Goal: Task Accomplishment & Management: Complete application form

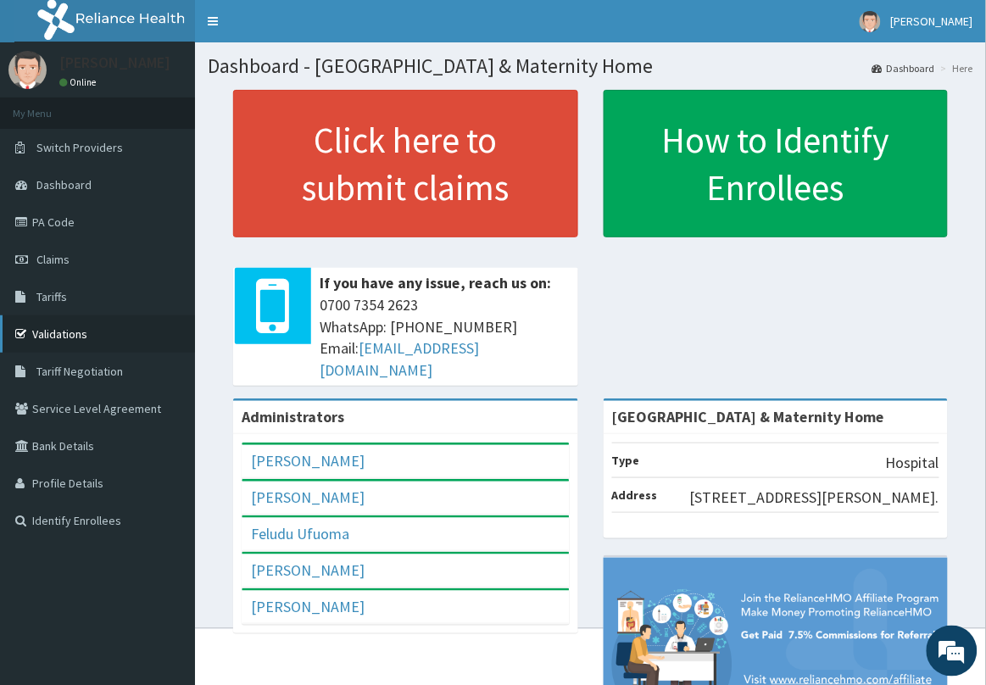
click at [73, 326] on link "Validations" at bounding box center [97, 333] width 195 height 37
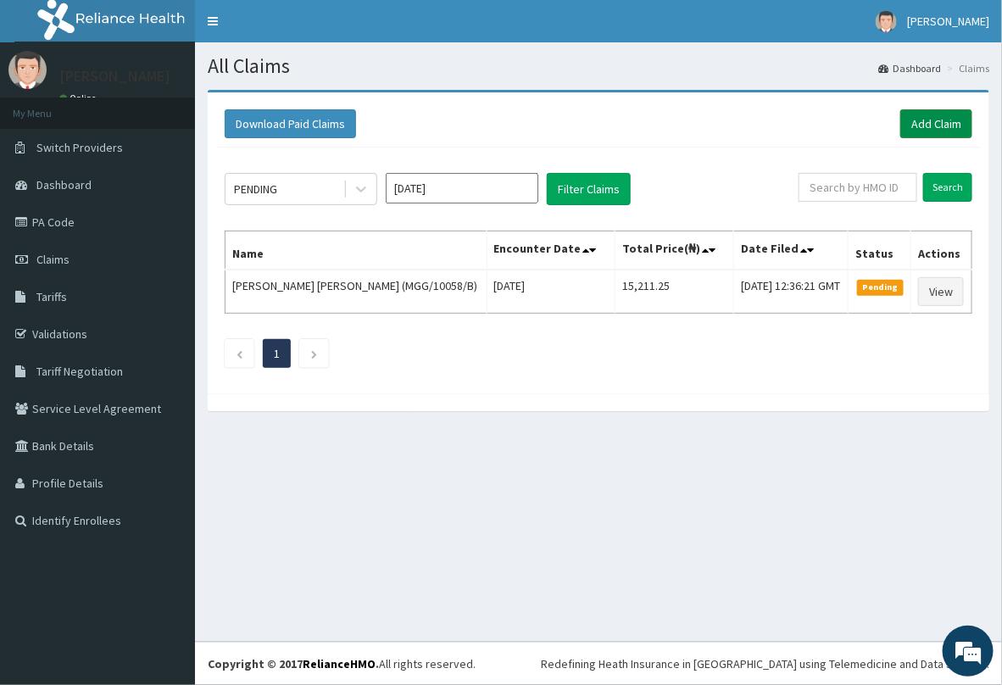
click at [938, 125] on link "Add Claim" at bounding box center [936, 123] width 72 height 29
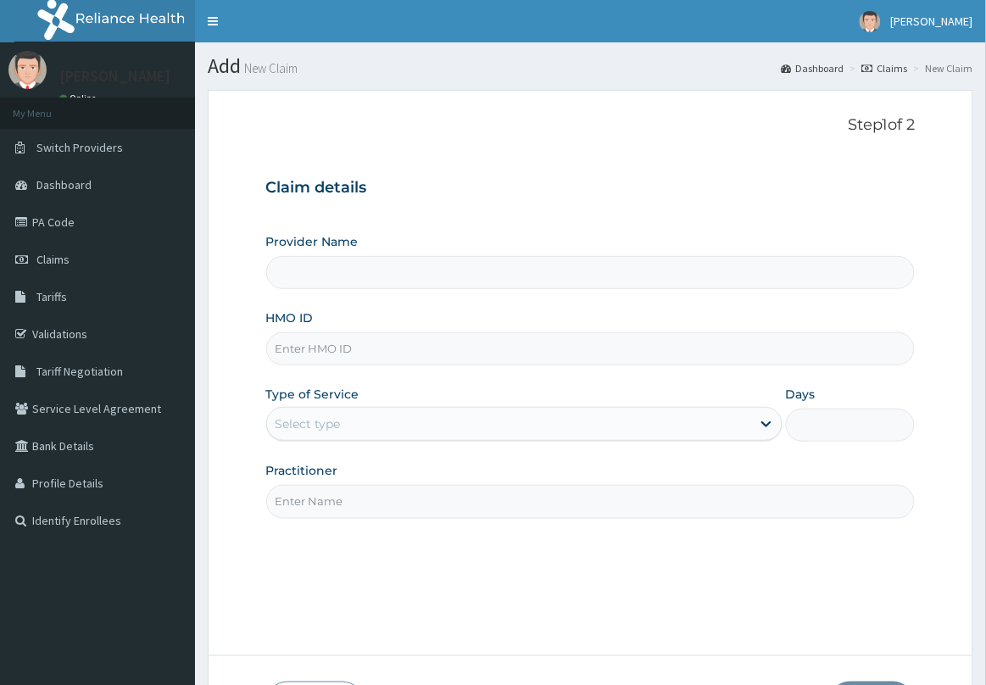
click at [416, 357] on input "HMO ID" at bounding box center [590, 348] width 649 height 33
paste input "AIP/10197/A"
type input "AIP/10197/A"
click at [379, 428] on div "Select type" at bounding box center [509, 423] width 484 height 27
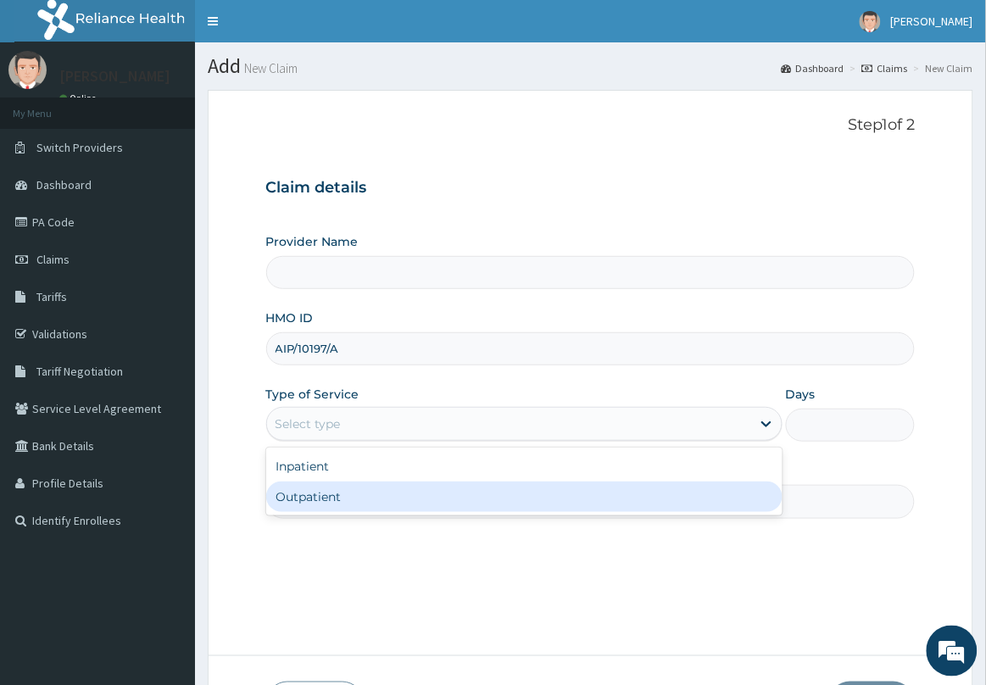
type input "[GEOGRAPHIC_DATA] & Maternity Home"
click at [367, 496] on div "Outpatient" at bounding box center [524, 496] width 516 height 31
type input "1"
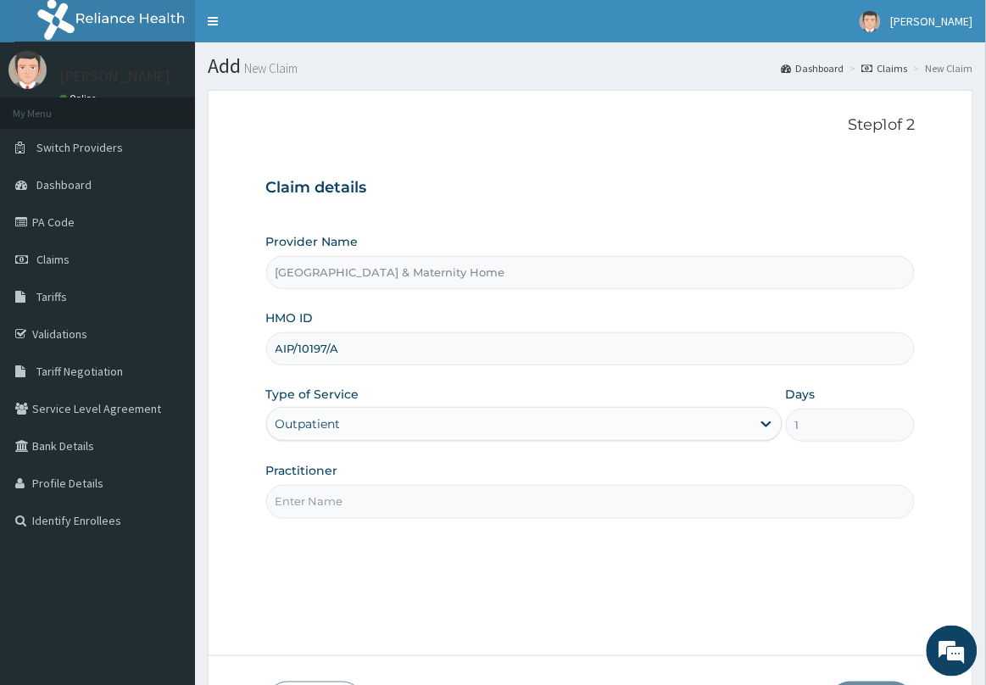
click at [374, 490] on input "Practitioner" at bounding box center [590, 501] width 649 height 33
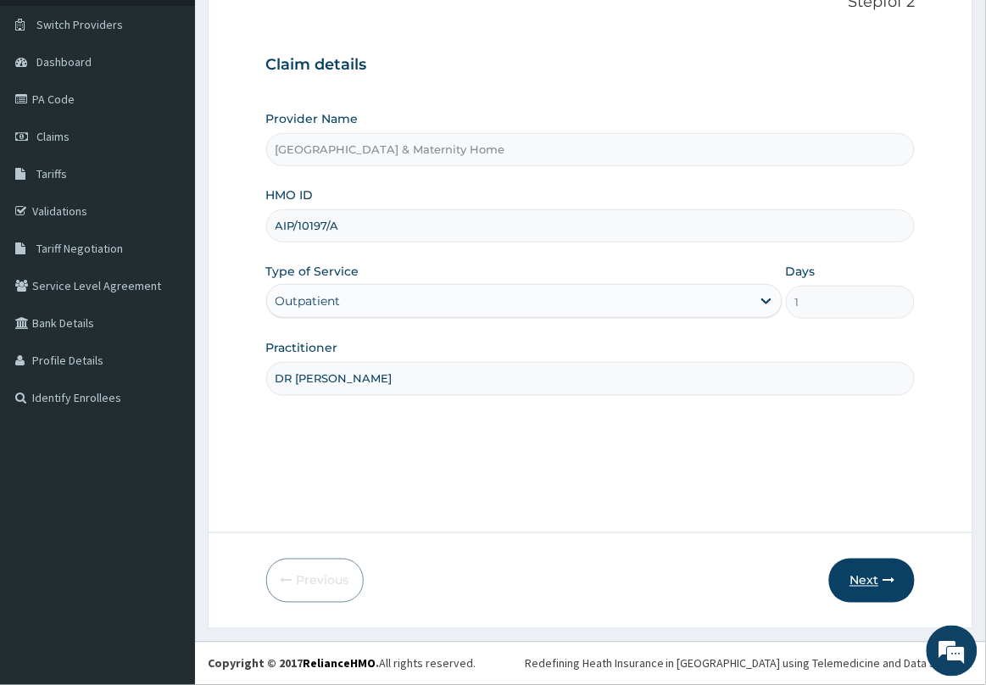
type input "DR [PERSON_NAME]"
click at [853, 572] on button "Next" at bounding box center [872, 581] width 86 height 44
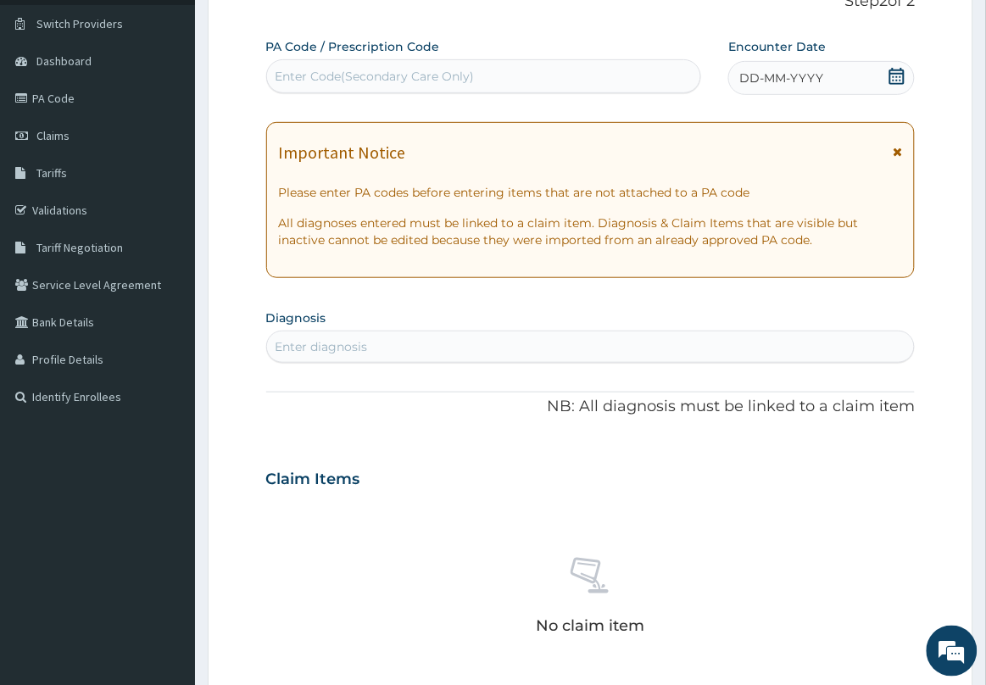
click at [895, 153] on icon at bounding box center [897, 152] width 9 height 12
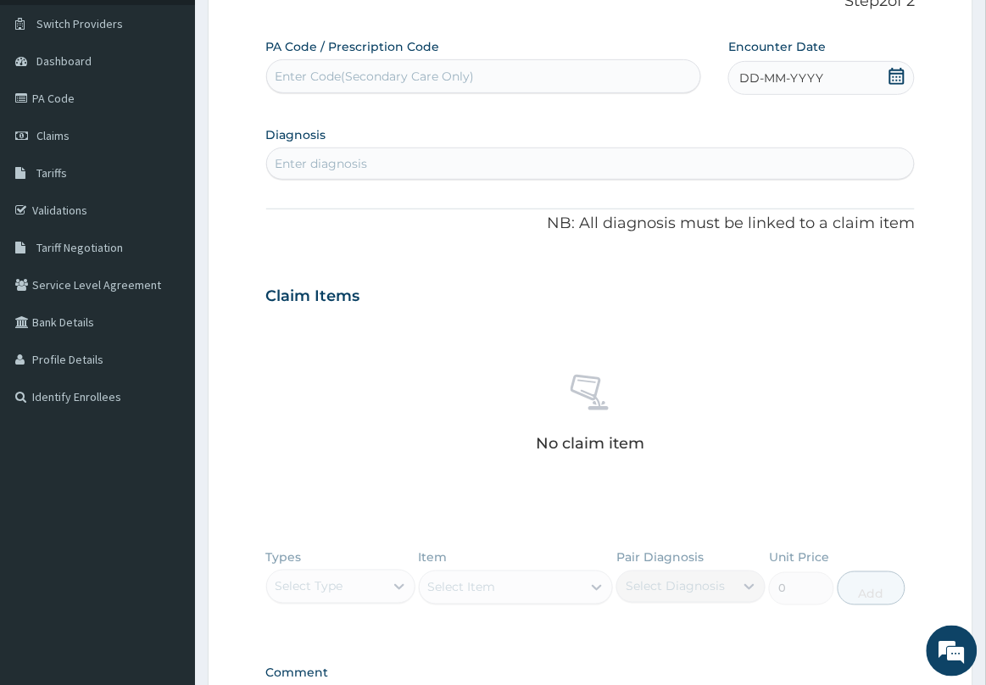
click at [903, 70] on icon at bounding box center [896, 76] width 15 height 17
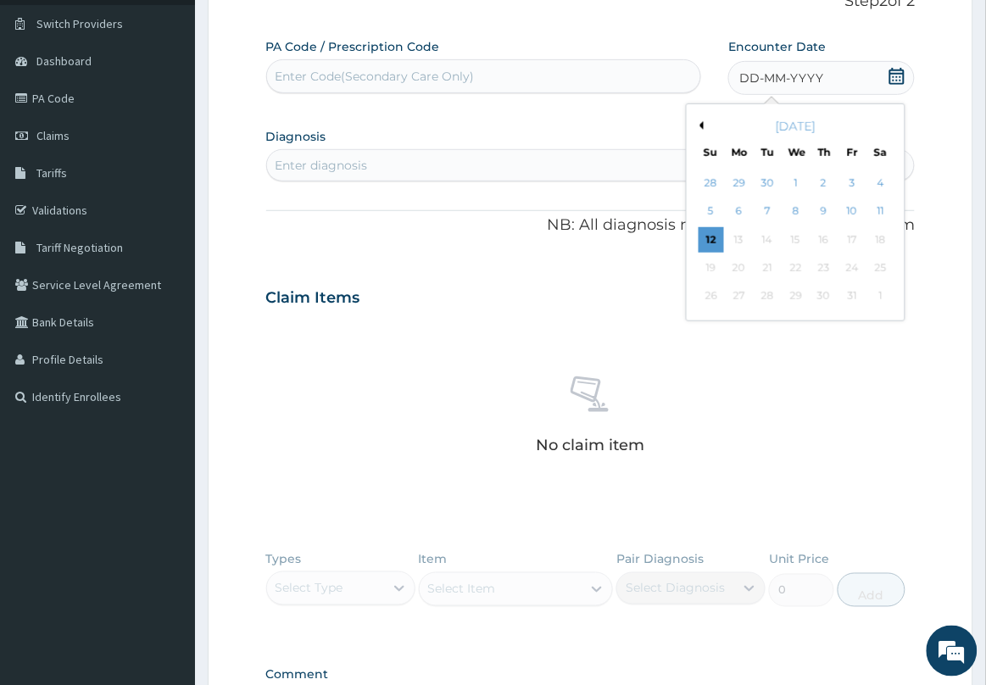
drag, startPoint x: 714, startPoint y: 234, endPoint x: 709, endPoint y: 225, distance: 10.2
click at [712, 231] on div "12" at bounding box center [710, 239] width 25 height 25
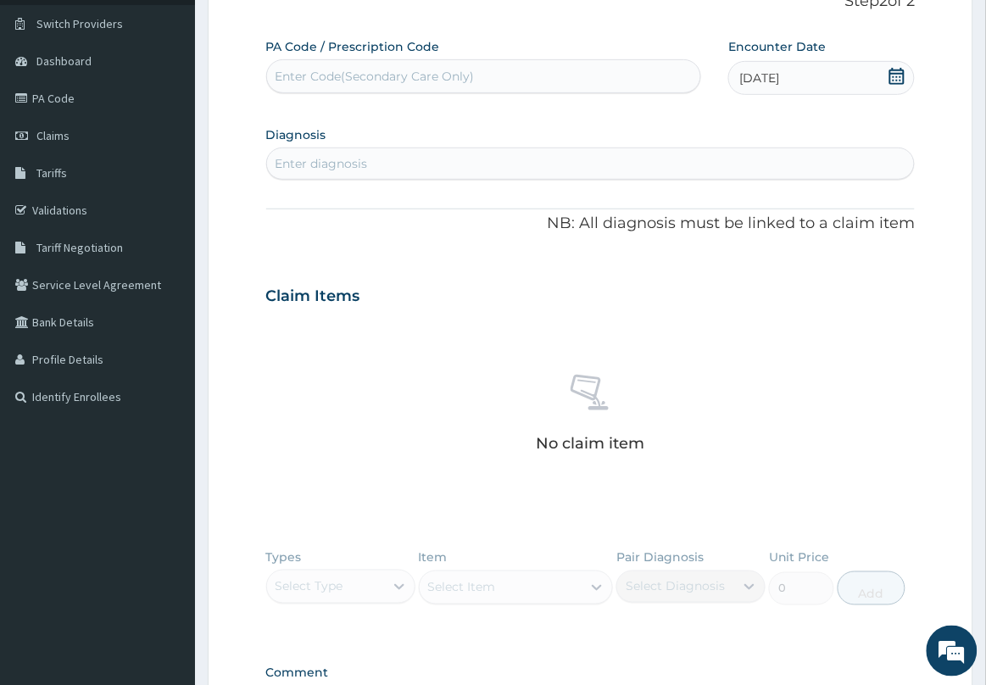
click at [612, 159] on div "Enter diagnosis" at bounding box center [591, 163] width 648 height 27
type input "[MEDICAL_DATA]"
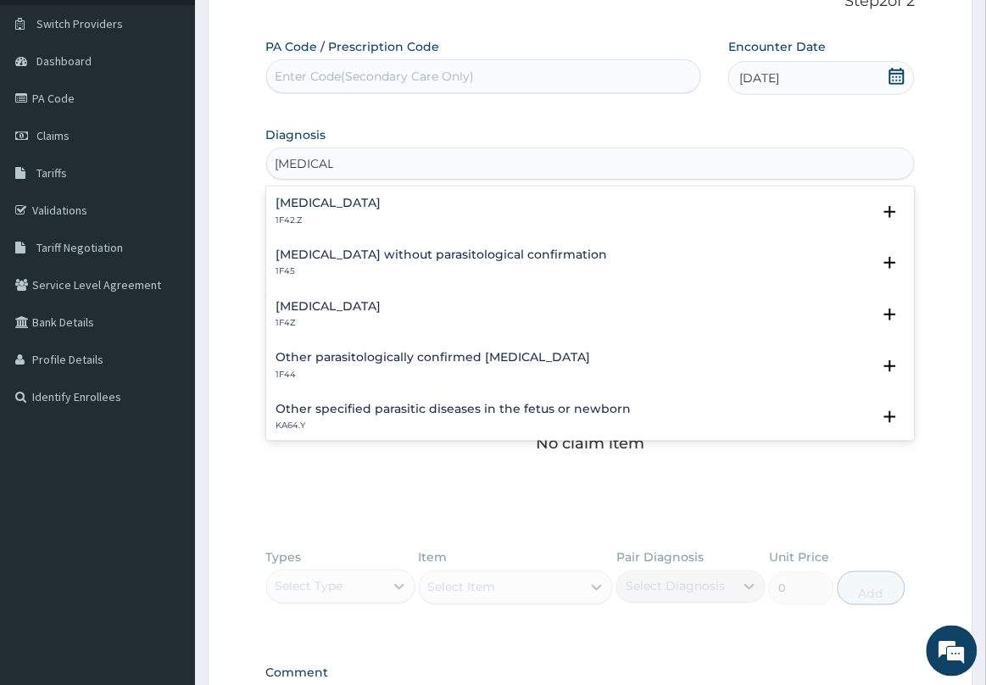
click at [381, 213] on div "[MEDICAL_DATA] 1F42.Z" at bounding box center [328, 212] width 105 height 30
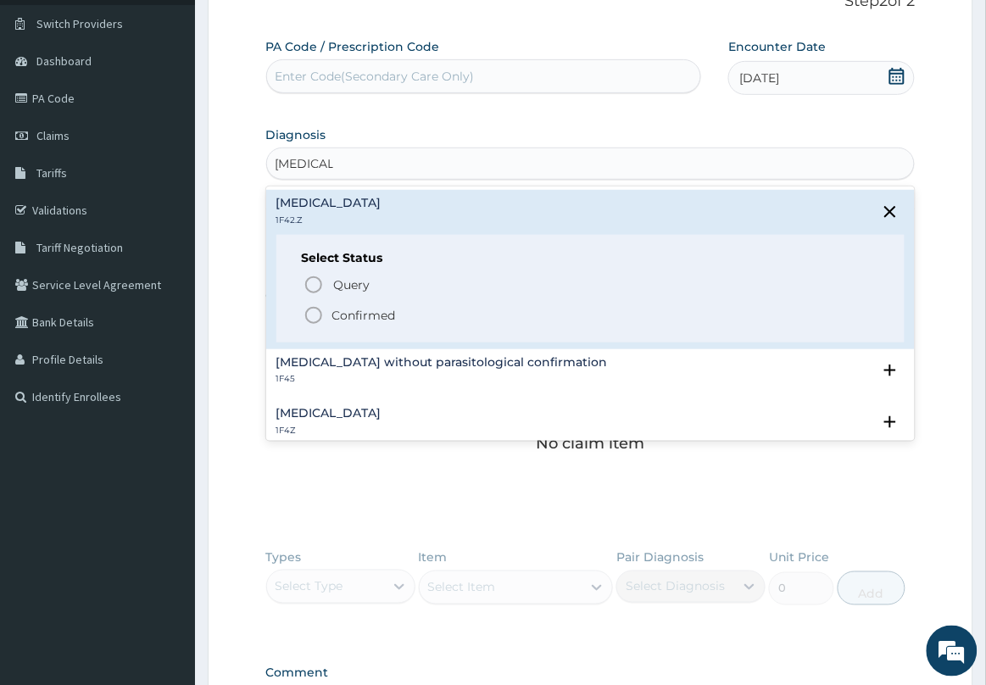
click at [361, 303] on div "Query Query covers suspected (?), Keep in view (kiv), Ruled out (r/o) Confirmed" at bounding box center [591, 299] width 578 height 52
click at [353, 311] on p "Confirmed" at bounding box center [364, 315] width 64 height 17
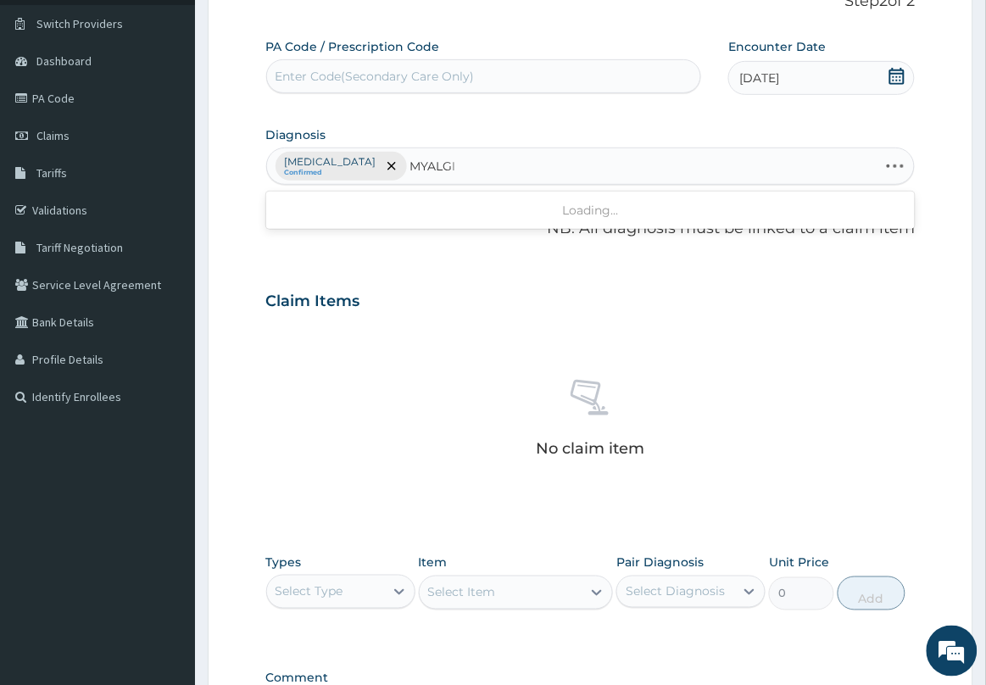
type input "MYALGIA"
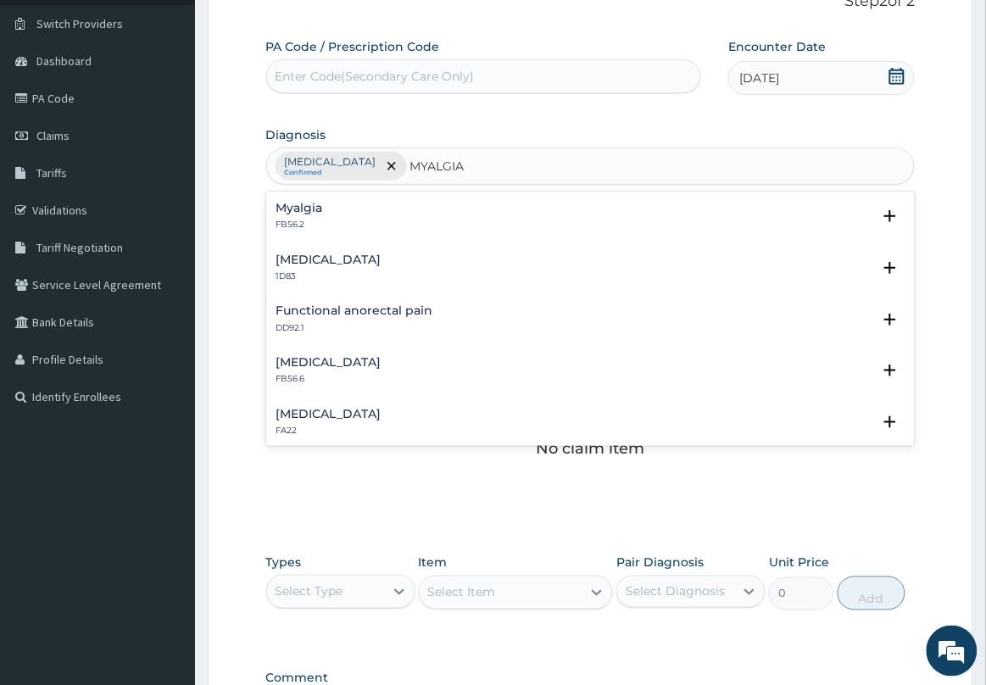
click at [308, 214] on h4 "Myalgia" at bounding box center [299, 208] width 47 height 13
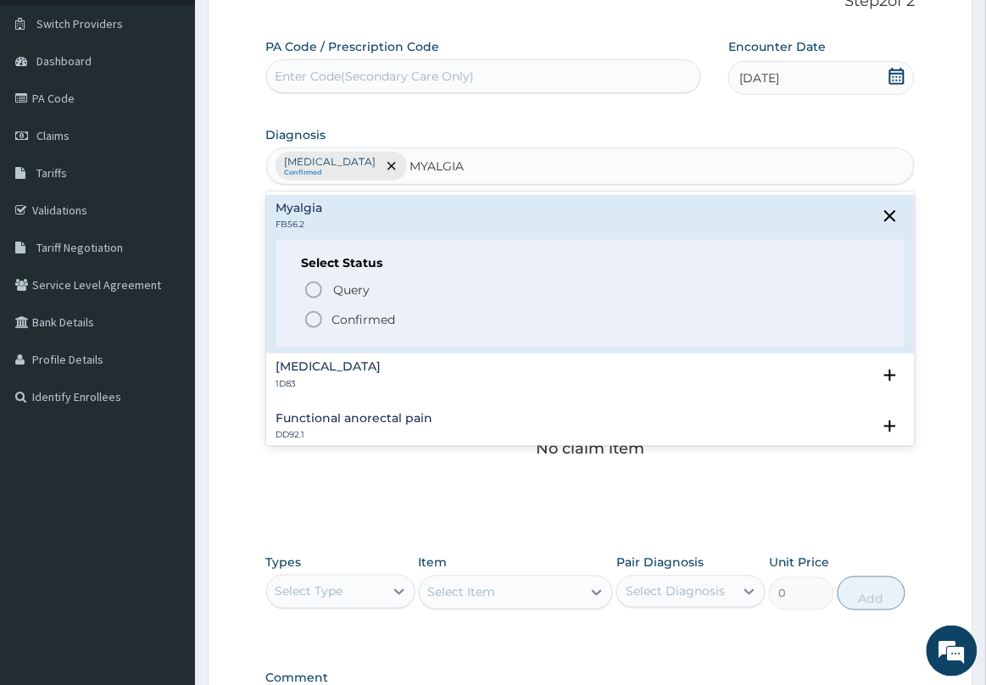
click at [314, 318] on icon "status option filled" at bounding box center [313, 319] width 20 height 20
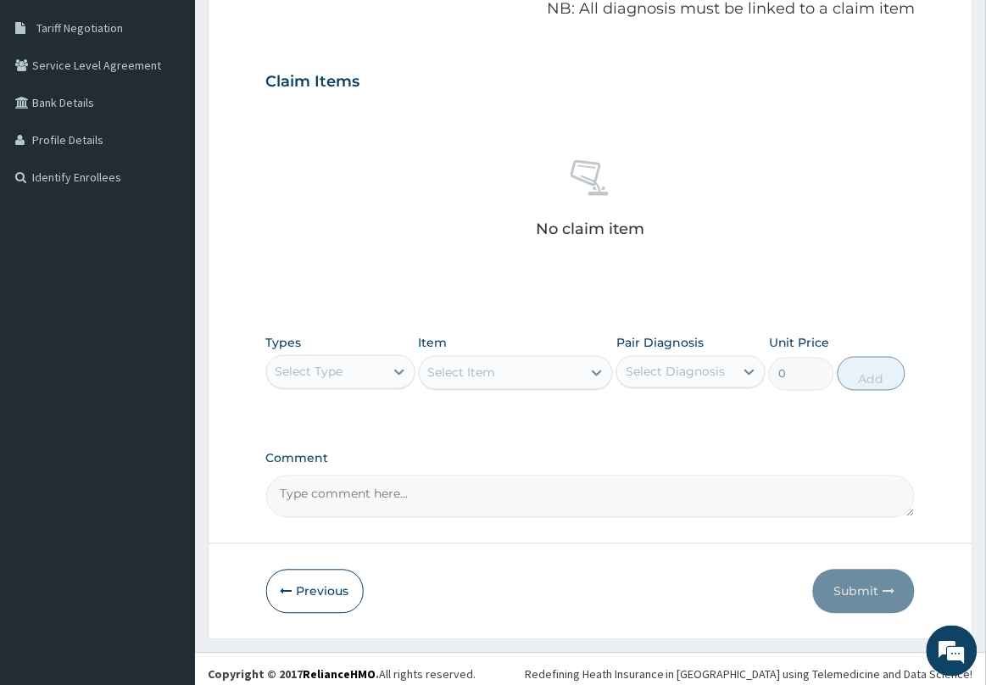
scroll to position [354, 0]
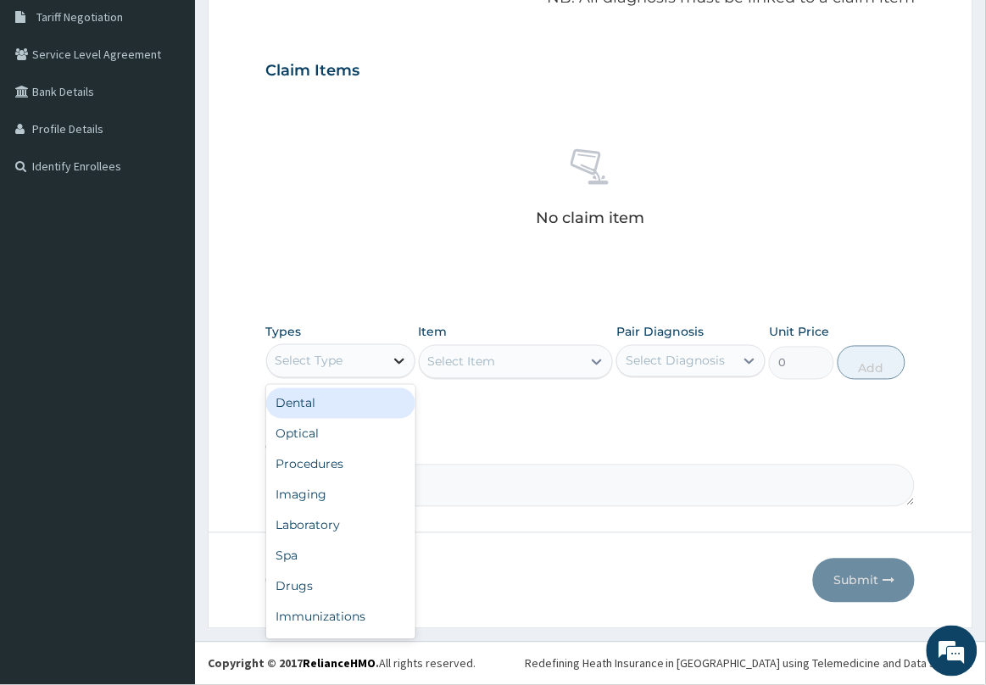
click at [387, 357] on div at bounding box center [399, 361] width 31 height 31
click at [310, 592] on div "Drugs" at bounding box center [340, 586] width 149 height 31
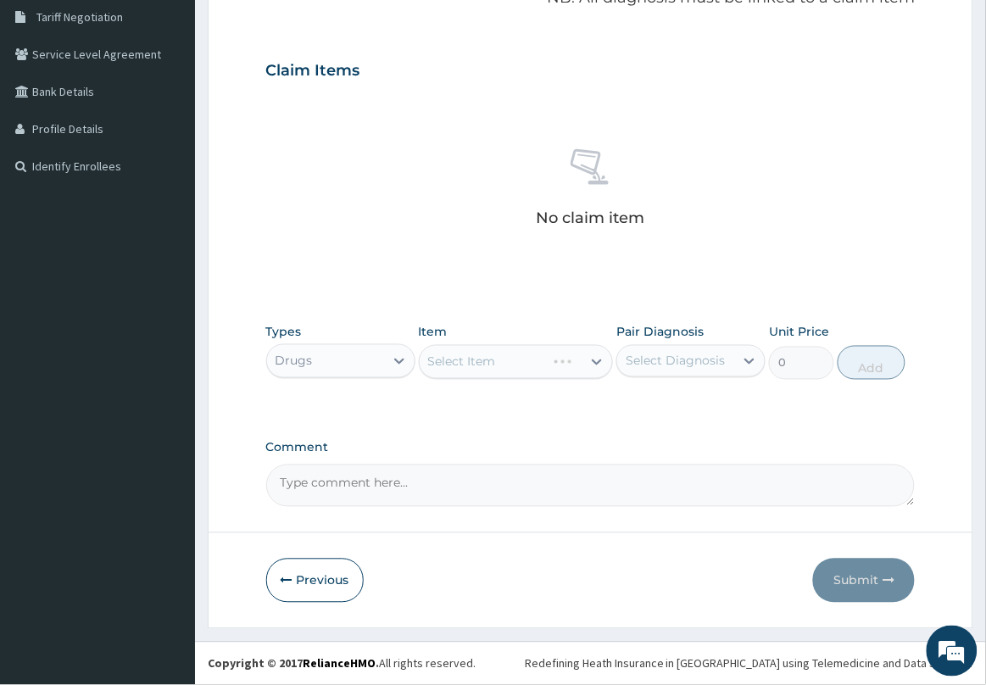
click at [492, 366] on div "Select Item" at bounding box center [516, 362] width 195 height 34
click at [492, 366] on div "Select Item" at bounding box center [462, 361] width 68 height 17
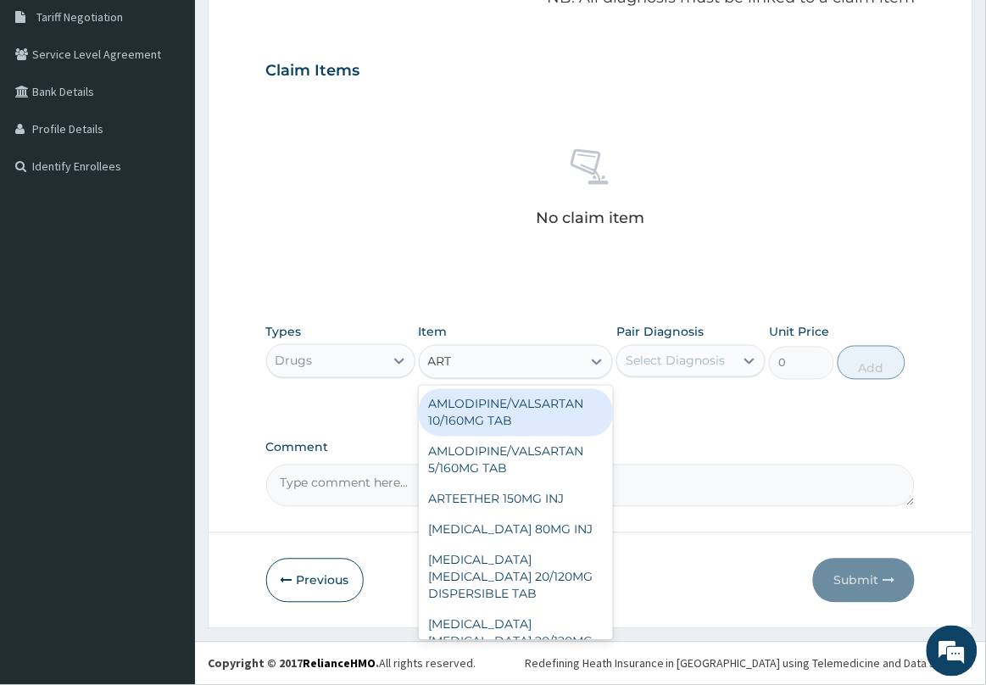
type input "ARTE"
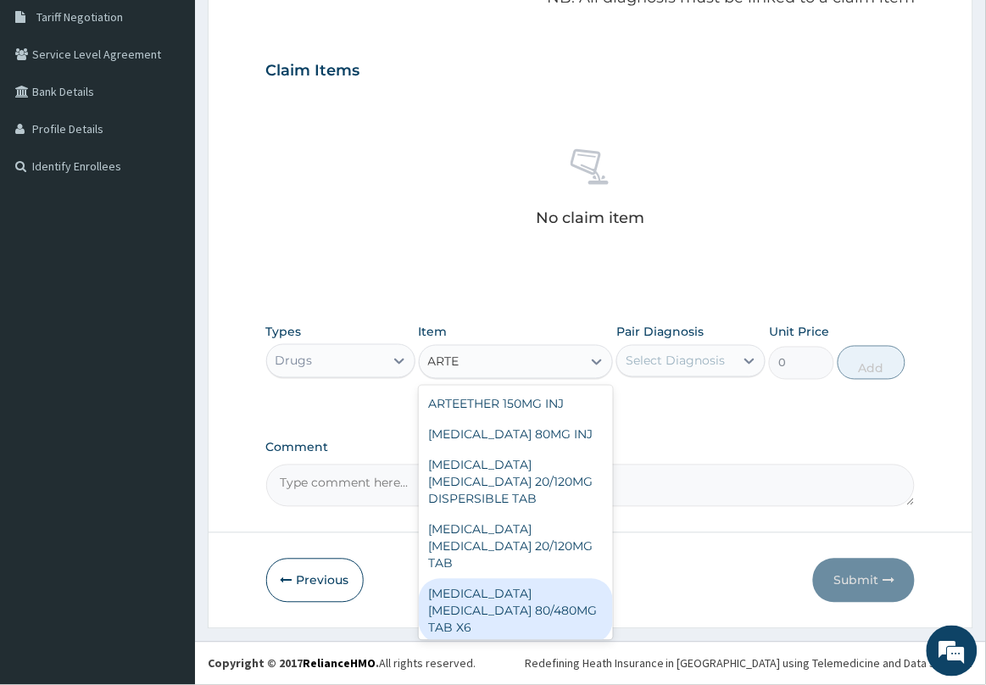
click at [511, 598] on div "[MEDICAL_DATA] [MEDICAL_DATA] 80/480MG TAB X6" at bounding box center [516, 611] width 195 height 64
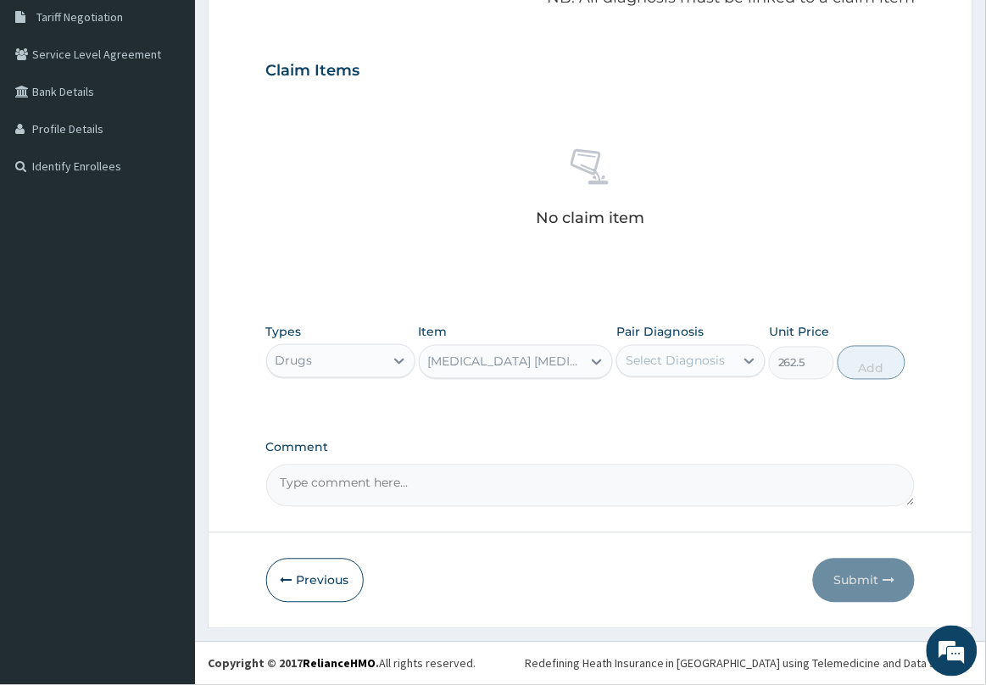
type input "262.5"
drag, startPoint x: 685, startPoint y: 364, endPoint x: 682, endPoint y: 380, distance: 15.5
click at [685, 366] on div "Select Diagnosis" at bounding box center [675, 361] width 99 height 17
drag, startPoint x: 670, startPoint y: 438, endPoint x: 797, endPoint y: 400, distance: 131.9
click at [709, 411] on label "[MEDICAL_DATA]" at bounding box center [696, 402] width 105 height 17
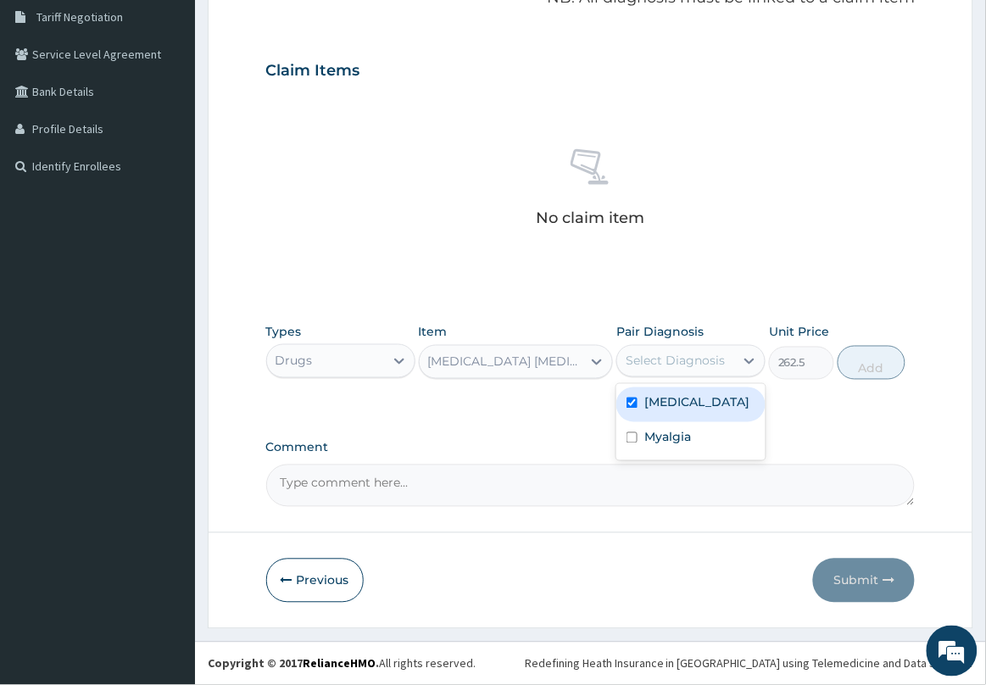
checkbox input "true"
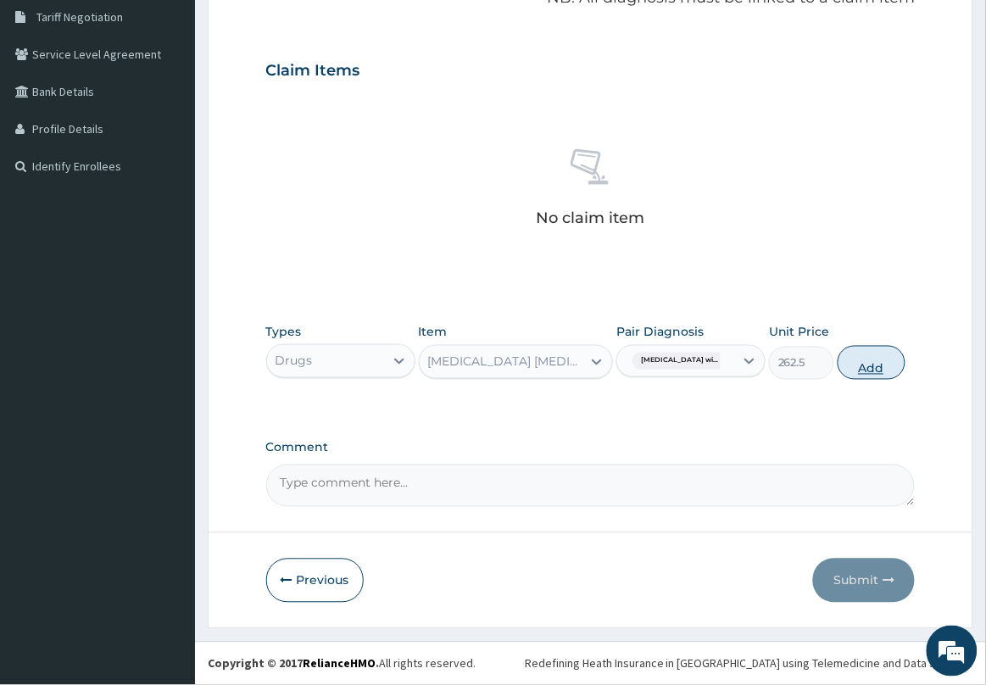
click at [877, 363] on button "Add" at bounding box center [871, 363] width 68 height 34
type input "0"
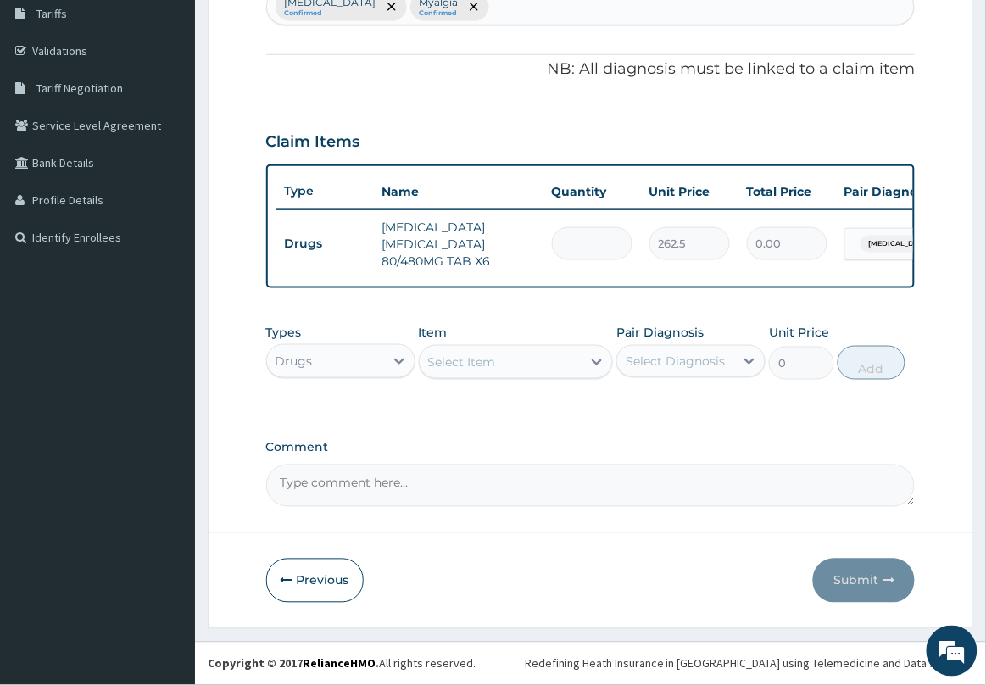
type input "0.00"
type input "6"
type input "1575.00"
type input "6"
drag, startPoint x: 568, startPoint y: 356, endPoint x: 569, endPoint y: 377, distance: 21.2
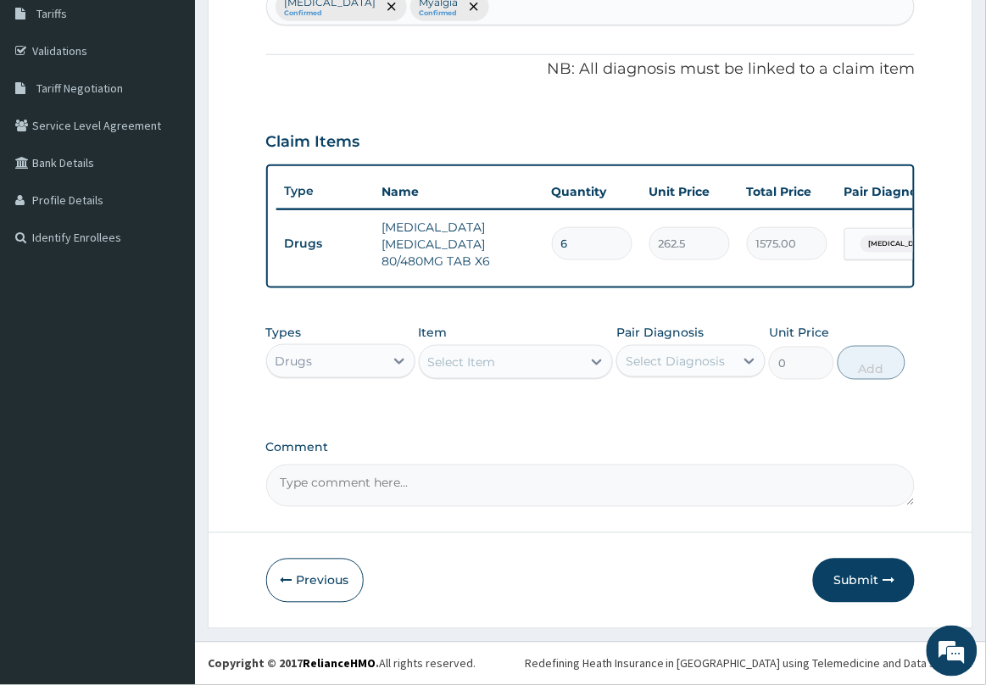
click at [569, 364] on div "Select Item" at bounding box center [501, 361] width 163 height 27
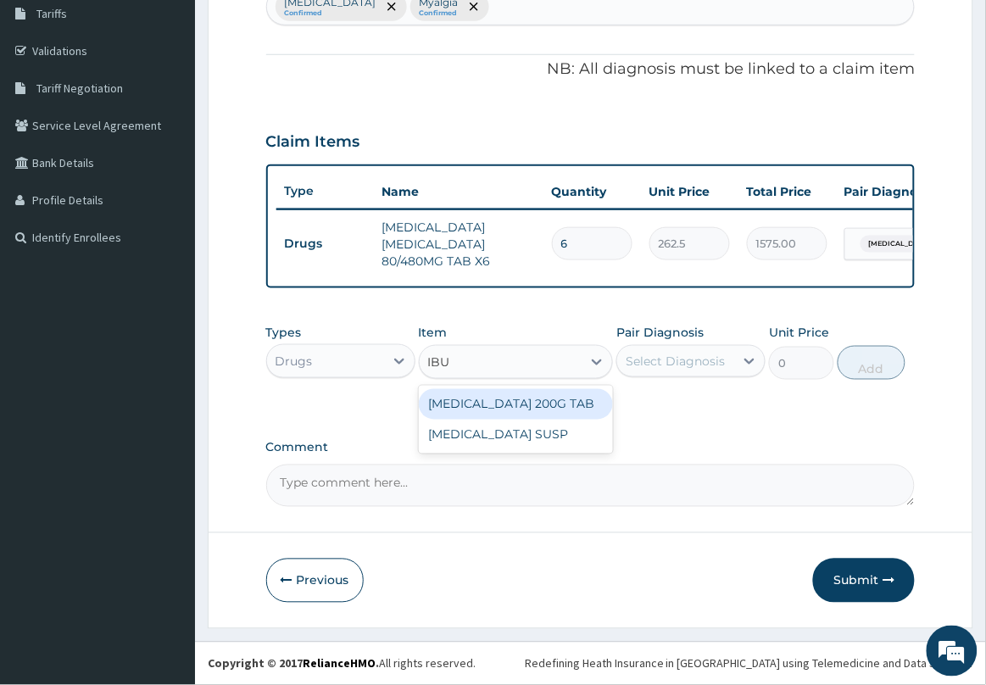
type input "IBUP"
click at [559, 399] on div "[MEDICAL_DATA] 200G TAB" at bounding box center [516, 404] width 195 height 31
type input "52.5"
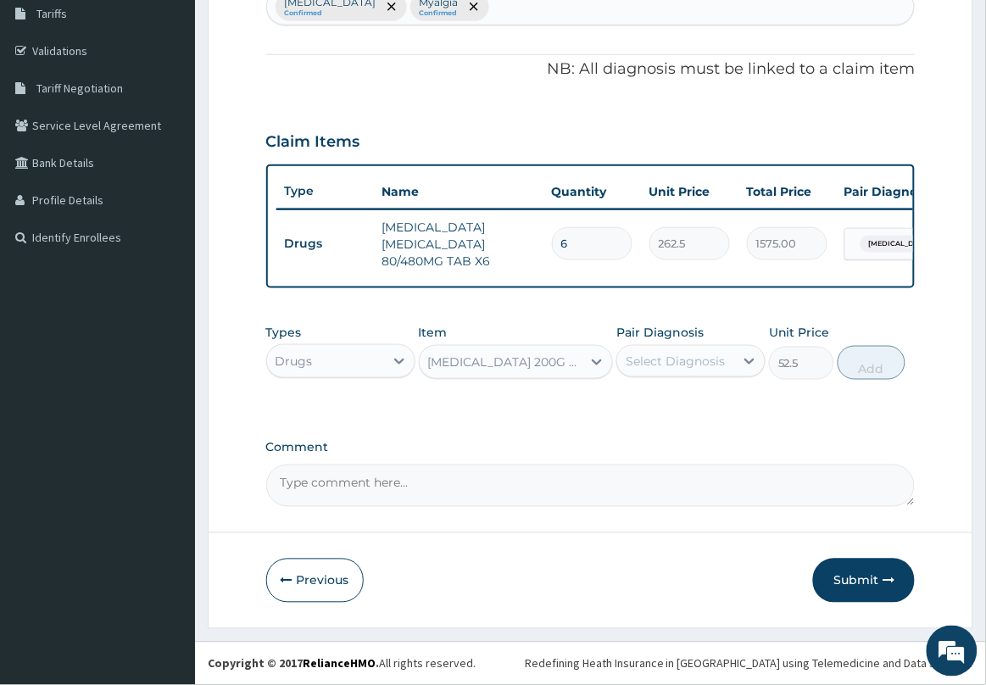
click at [682, 367] on div "Select Diagnosis" at bounding box center [675, 361] width 99 height 17
click at [687, 411] on label "[MEDICAL_DATA]" at bounding box center [696, 402] width 105 height 17
checkbox input "true"
click at [871, 376] on button "Add" at bounding box center [871, 363] width 68 height 34
type input "0"
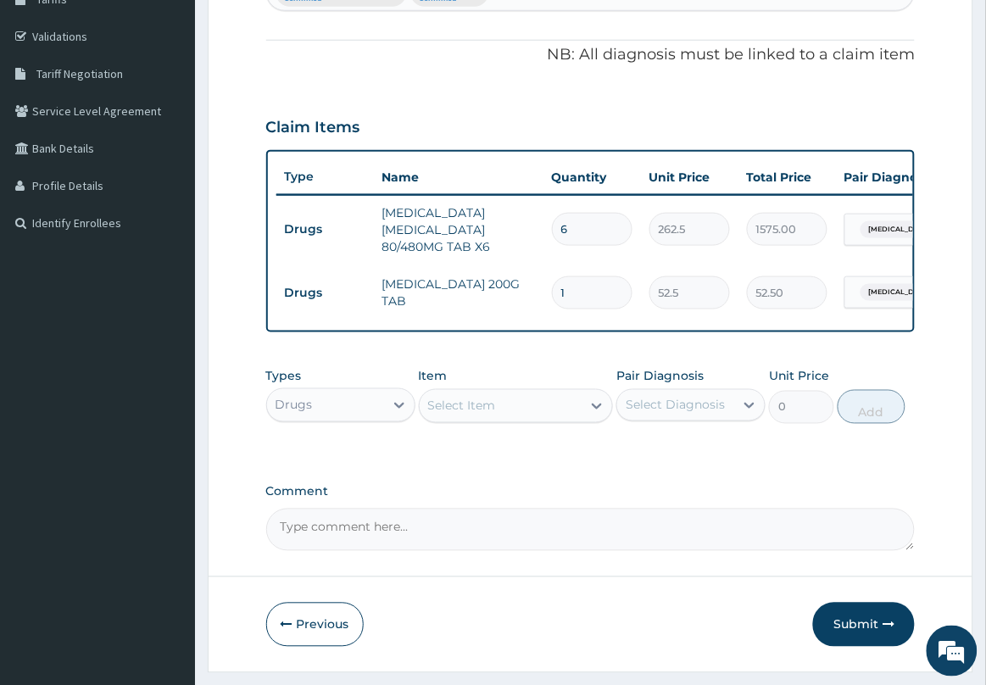
type input "0.00"
type input "6"
type input "315.00"
type input "6"
click at [577, 420] on div "Select Item" at bounding box center [501, 405] width 163 height 27
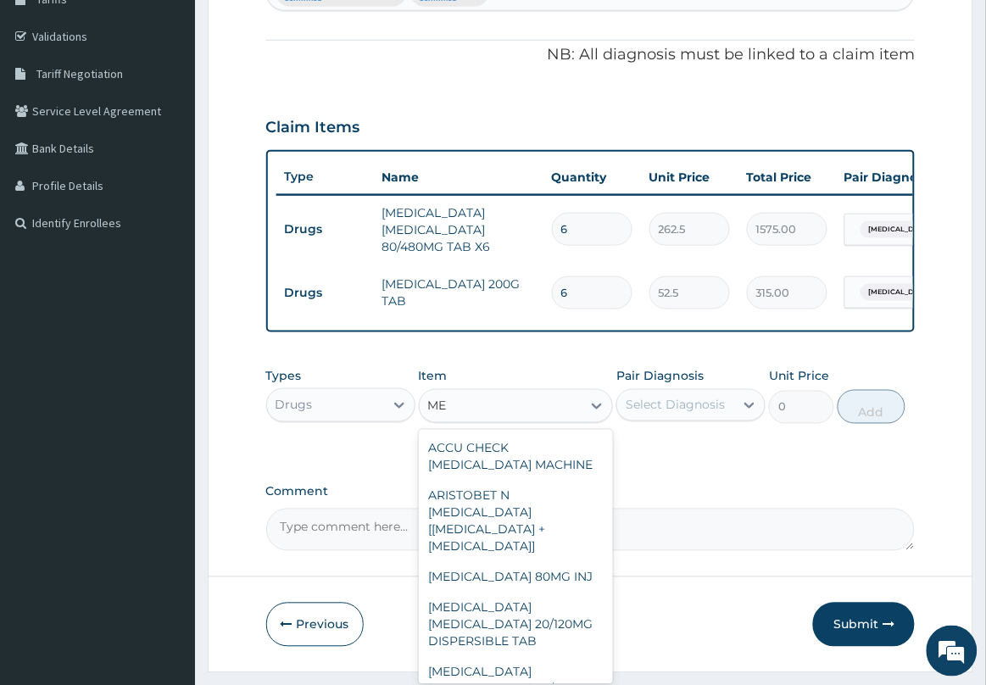
type input "M"
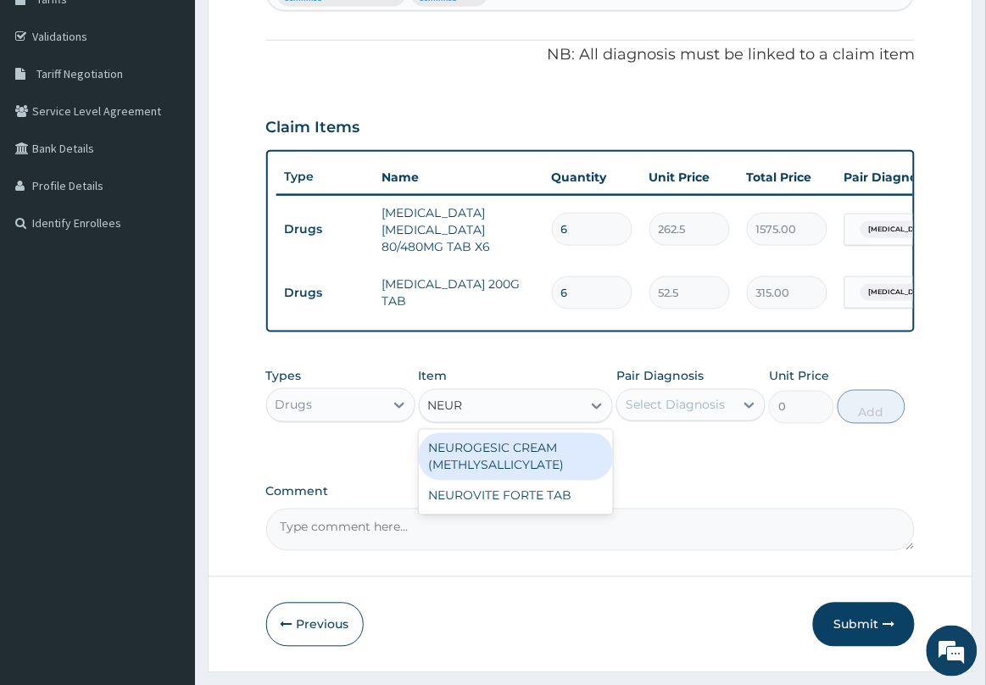
type input "NEURO"
drag, startPoint x: 524, startPoint y: 481, endPoint x: 609, endPoint y: 451, distance: 90.1
click at [526, 481] on div "NEUROGESIC CREAM (METHLYSALLICYLATE)" at bounding box center [516, 456] width 195 height 47
type input "1181.25"
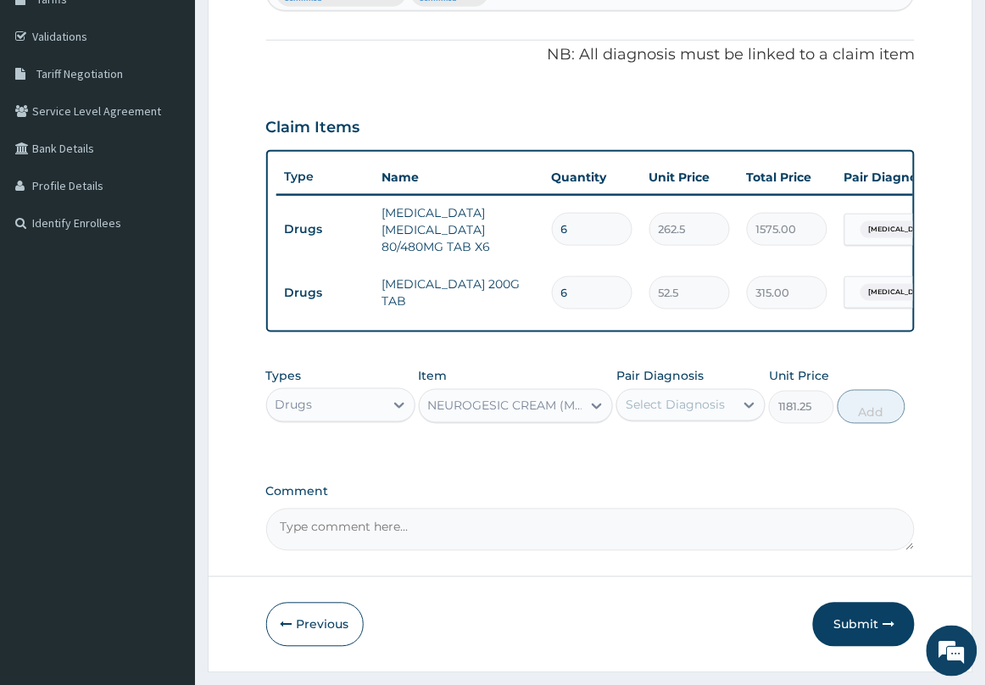
drag, startPoint x: 659, startPoint y: 420, endPoint x: 668, endPoint y: 438, distance: 20.1
click at [661, 414] on div "Select Diagnosis" at bounding box center [675, 405] width 99 height 17
click at [676, 501] on div "Myalgia" at bounding box center [690, 483] width 149 height 35
checkbox input "true"
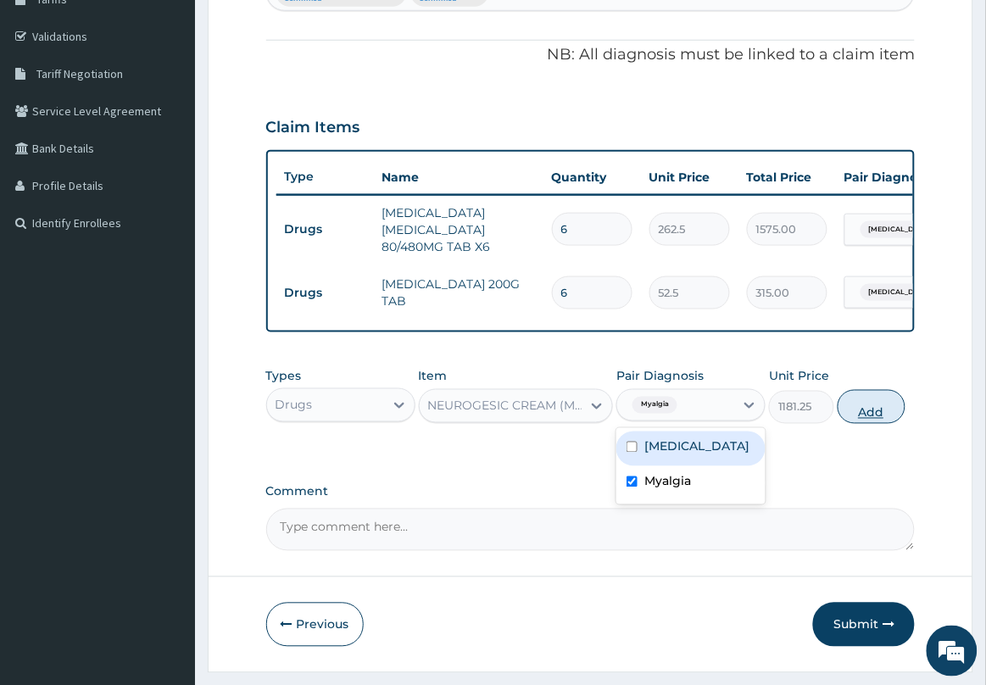
click at [853, 424] on button "Add" at bounding box center [871, 407] width 68 height 34
type input "0"
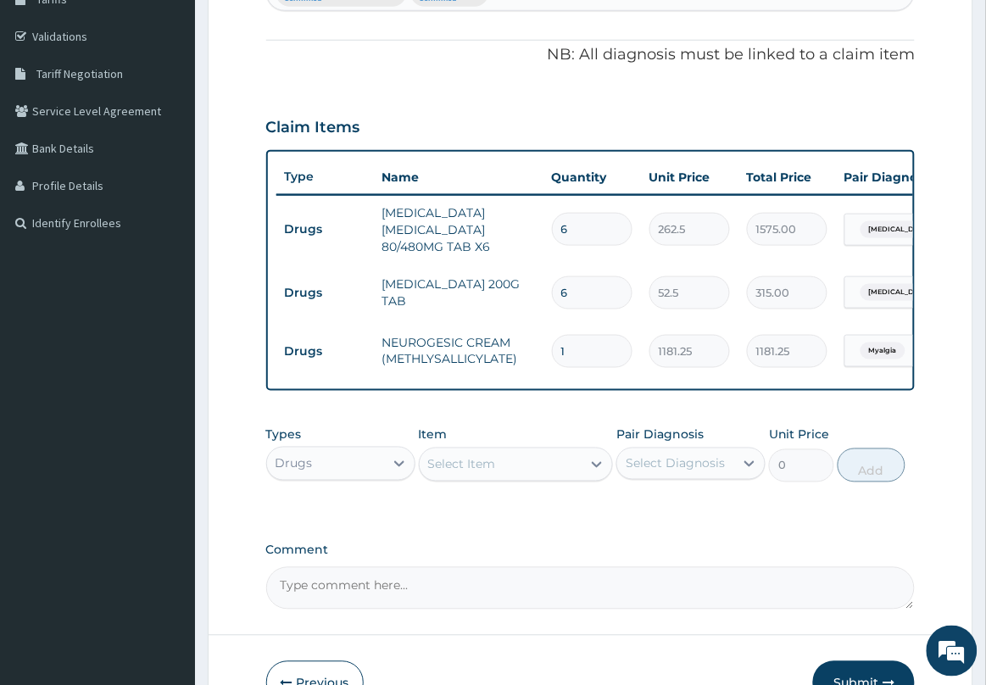
click at [496, 478] on div "Select Item" at bounding box center [501, 464] width 163 height 27
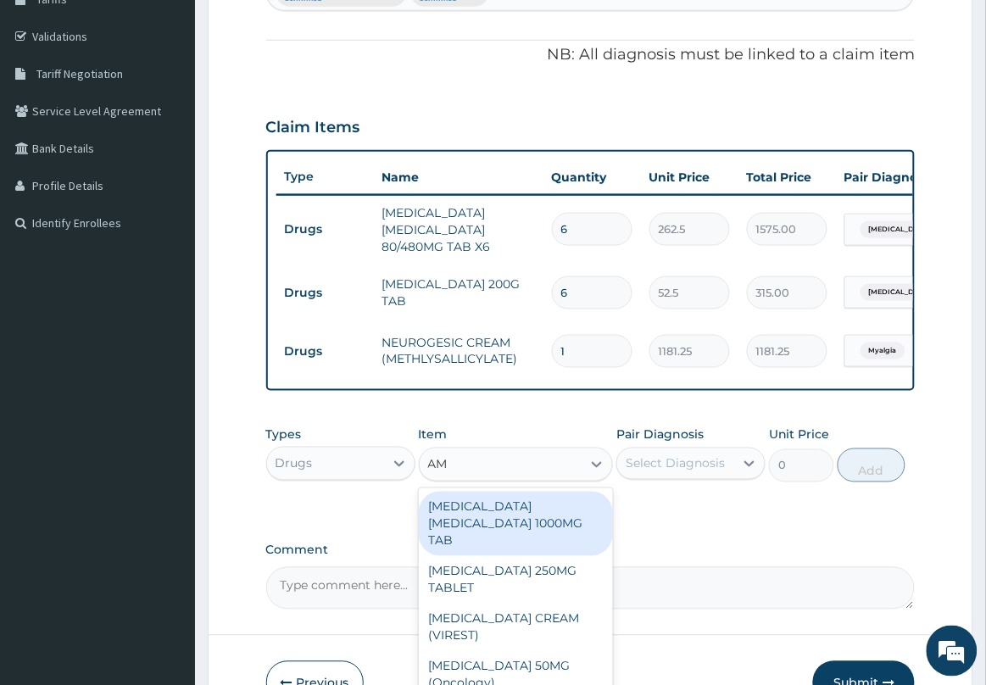
type input "A"
type input "AMOX"
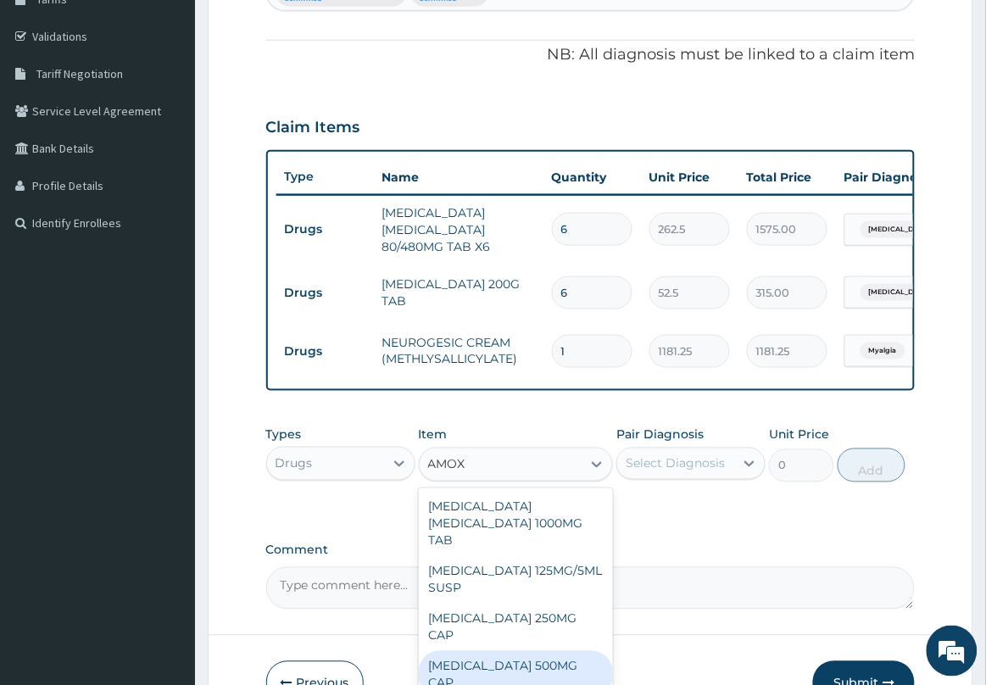
click at [522, 659] on div "[MEDICAL_DATA] 500MG CAP" at bounding box center [516, 674] width 195 height 47
type input "35"
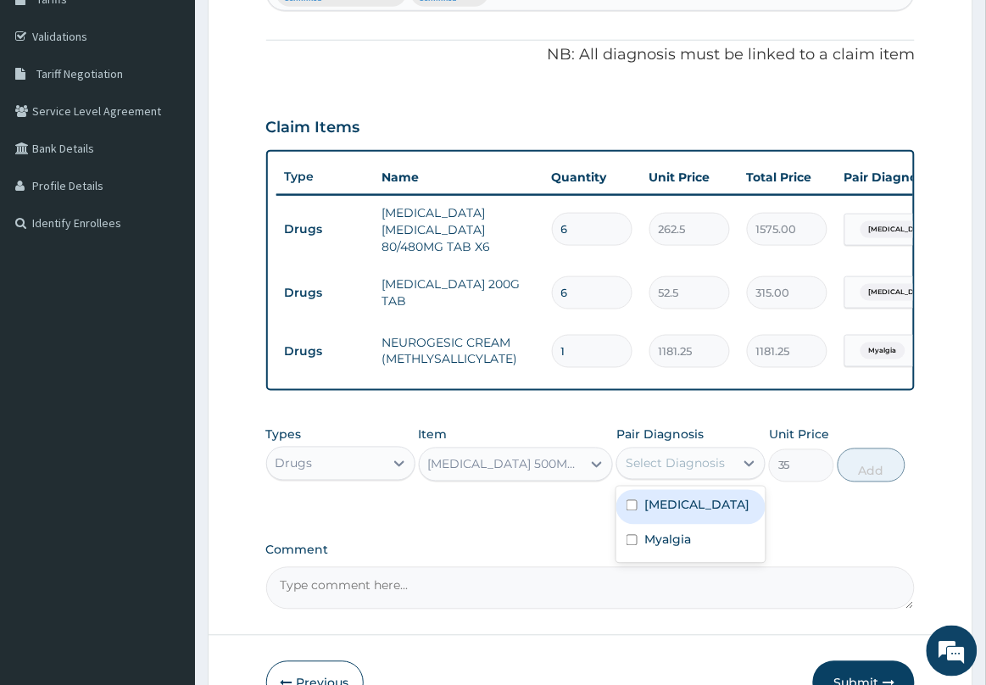
click at [681, 472] on div "Select Diagnosis" at bounding box center [675, 463] width 99 height 17
click at [681, 514] on label "[MEDICAL_DATA]" at bounding box center [696, 505] width 105 height 17
checkbox input "true"
click at [882, 473] on button "Add" at bounding box center [871, 465] width 68 height 34
type input "0"
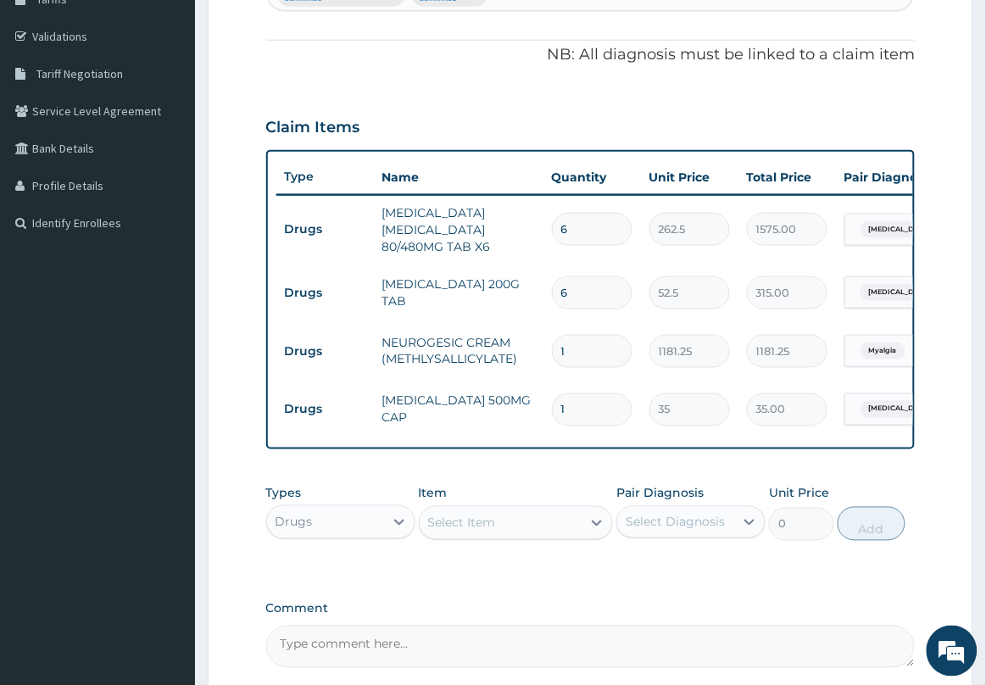
type input "15"
type input "525.00"
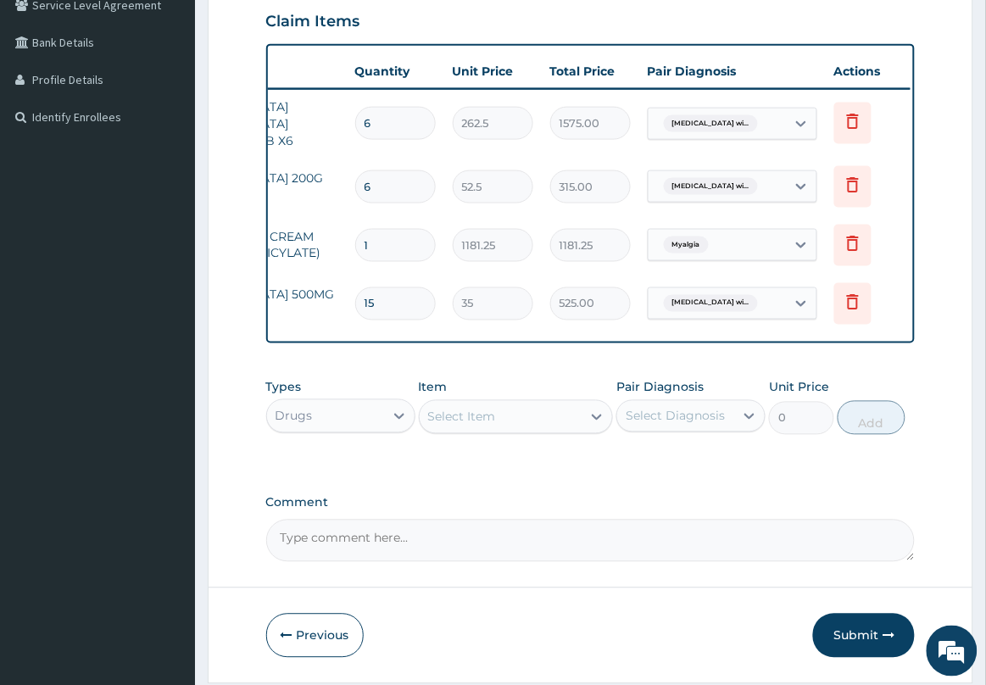
scroll to position [0, 200]
type input "15"
click at [845, 301] on icon at bounding box center [849, 302] width 20 height 20
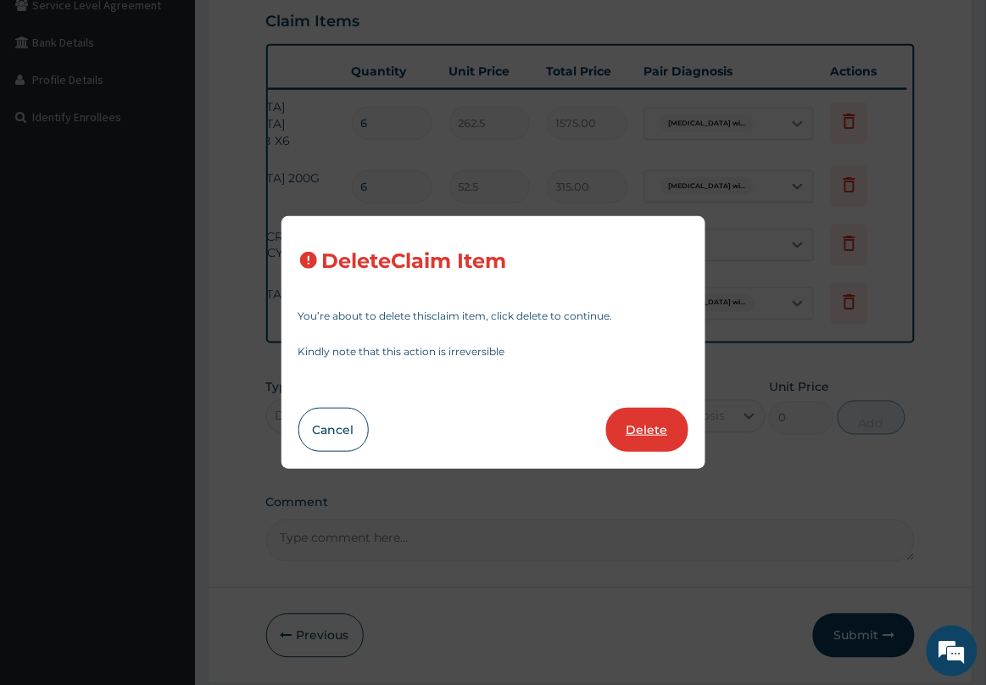
click at [654, 431] on button "Delete" at bounding box center [647, 430] width 82 height 44
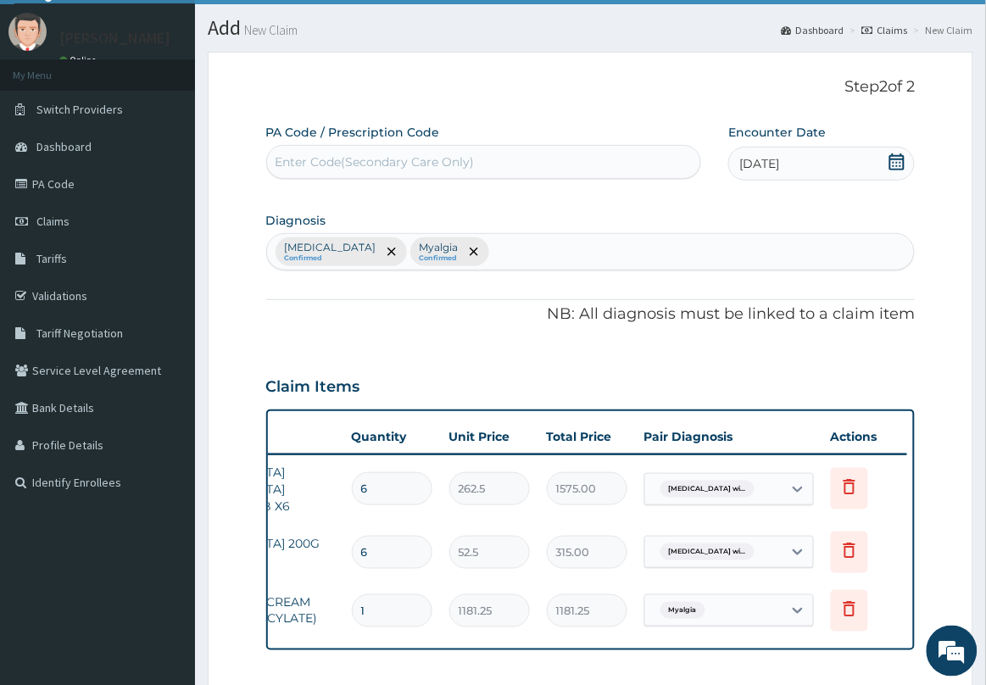
scroll to position [0, 0]
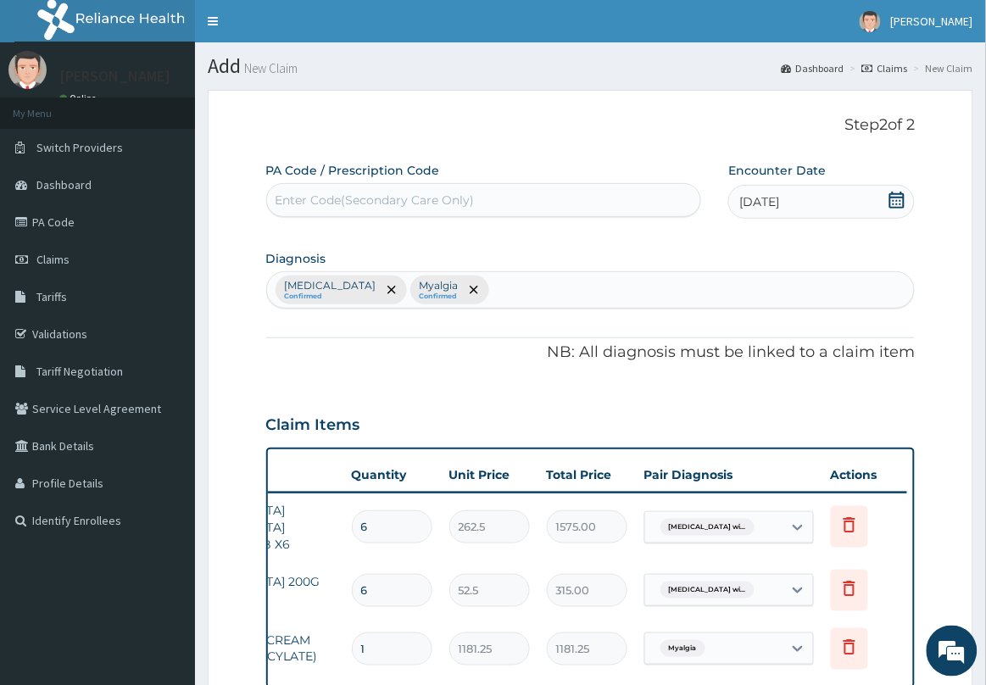
click at [697, 285] on div "[MEDICAL_DATA] Confirmed Myalgia Confirmed" at bounding box center [591, 290] width 648 height 36
type input "UPPER"
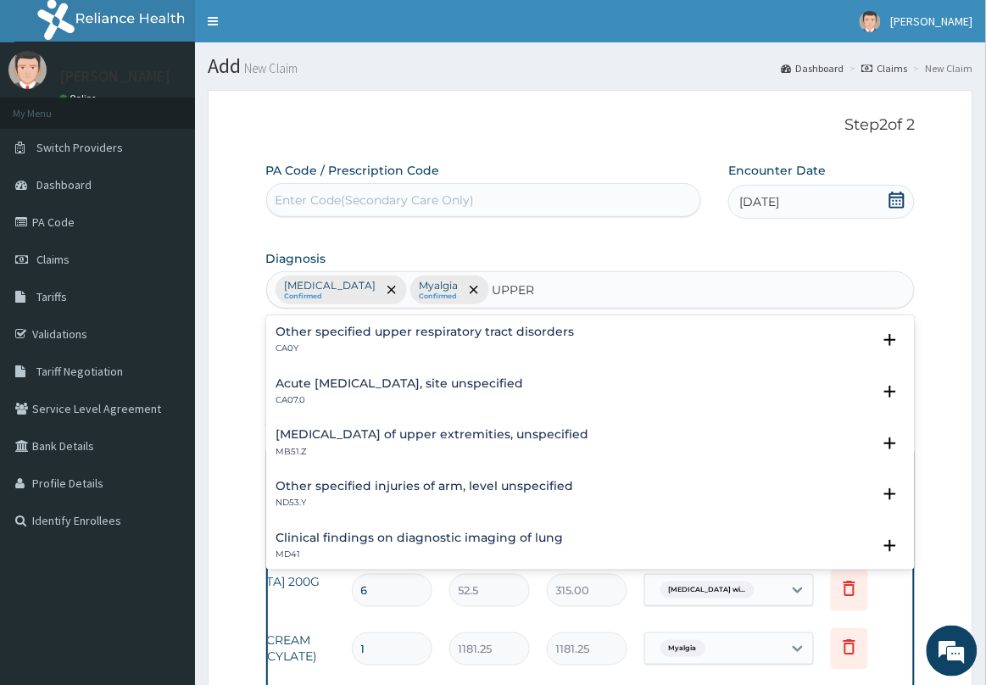
click at [396, 387] on h4 "Acute [MEDICAL_DATA], site unspecified" at bounding box center [400, 383] width 248 height 13
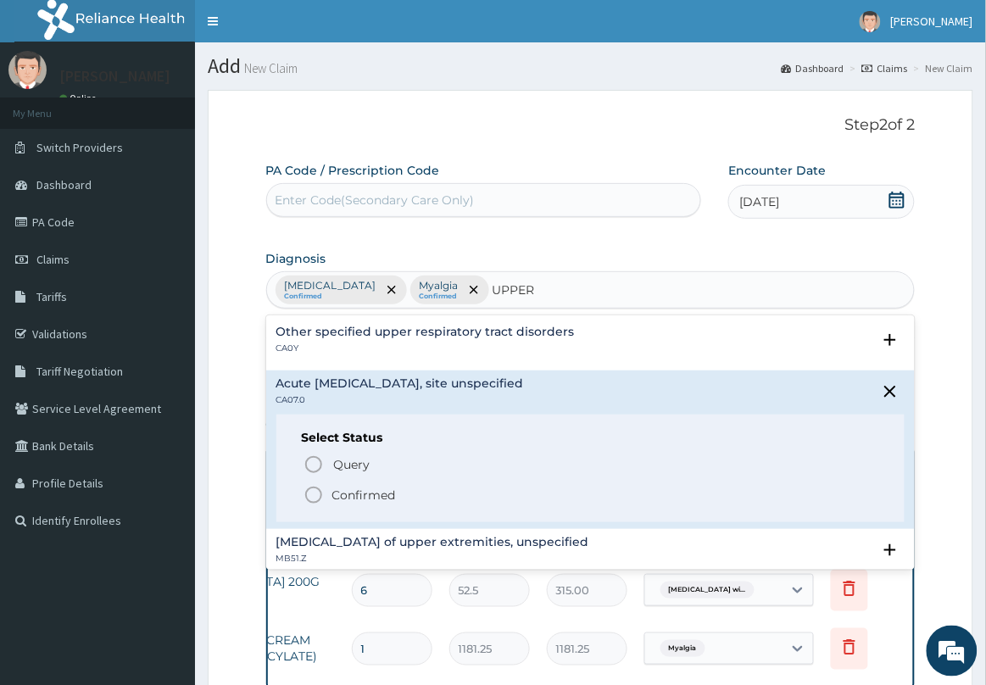
click at [319, 498] on icon "status option filled" at bounding box center [313, 495] width 20 height 20
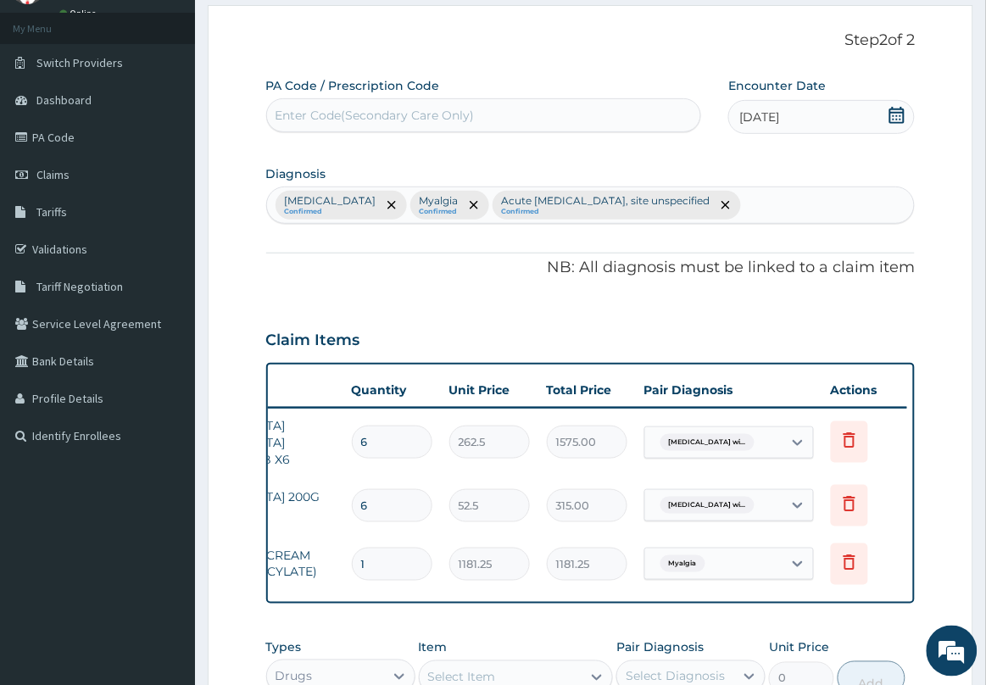
scroll to position [446, 0]
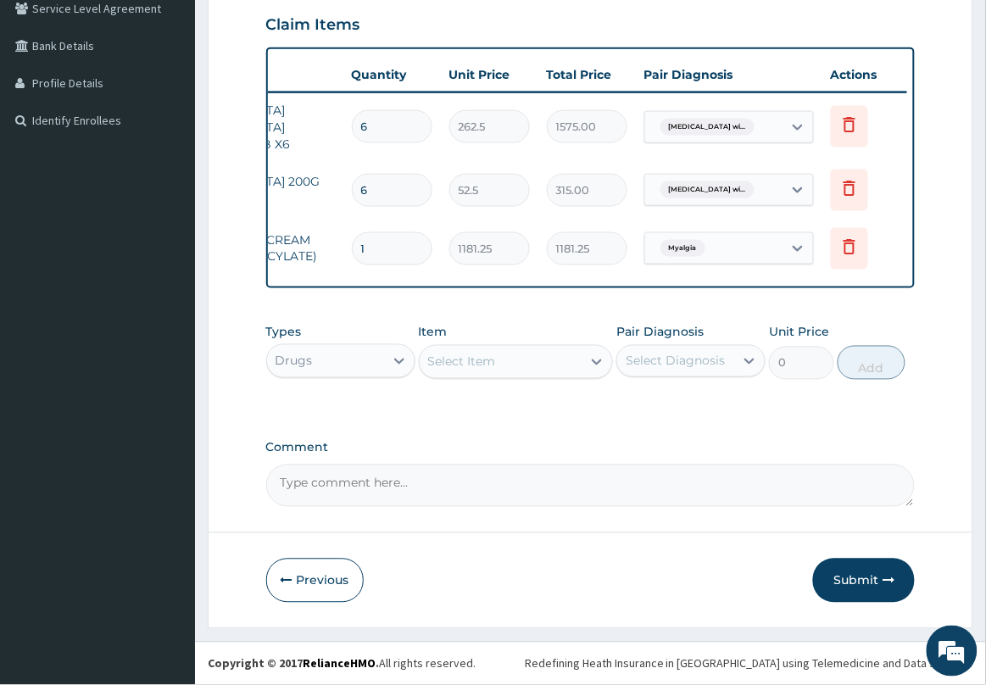
click at [481, 367] on div "Select Item" at bounding box center [462, 361] width 68 height 17
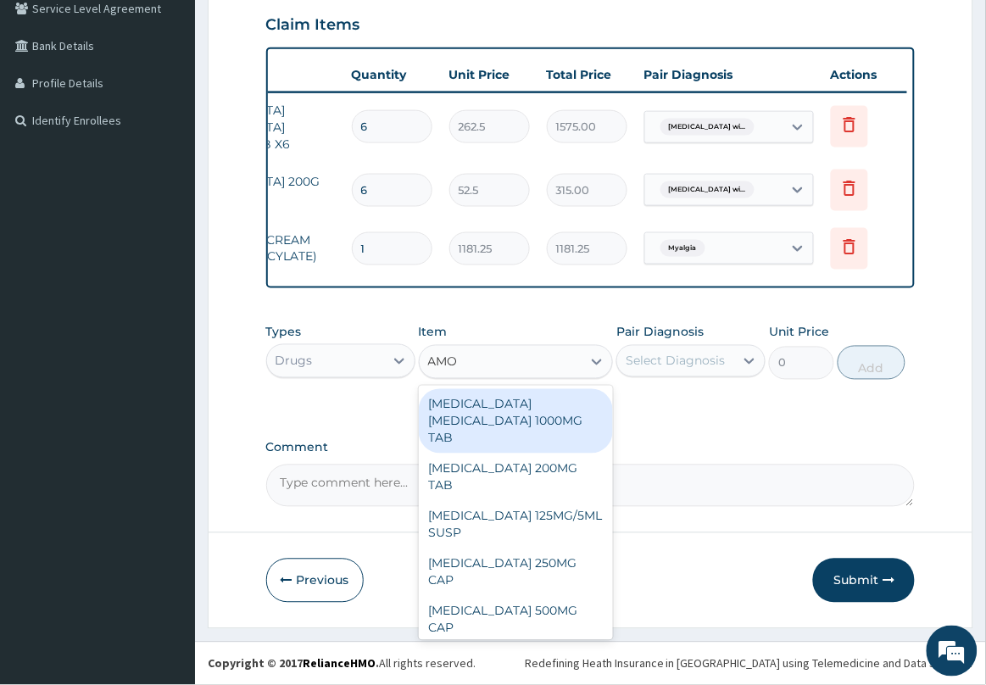
type input "AMOX"
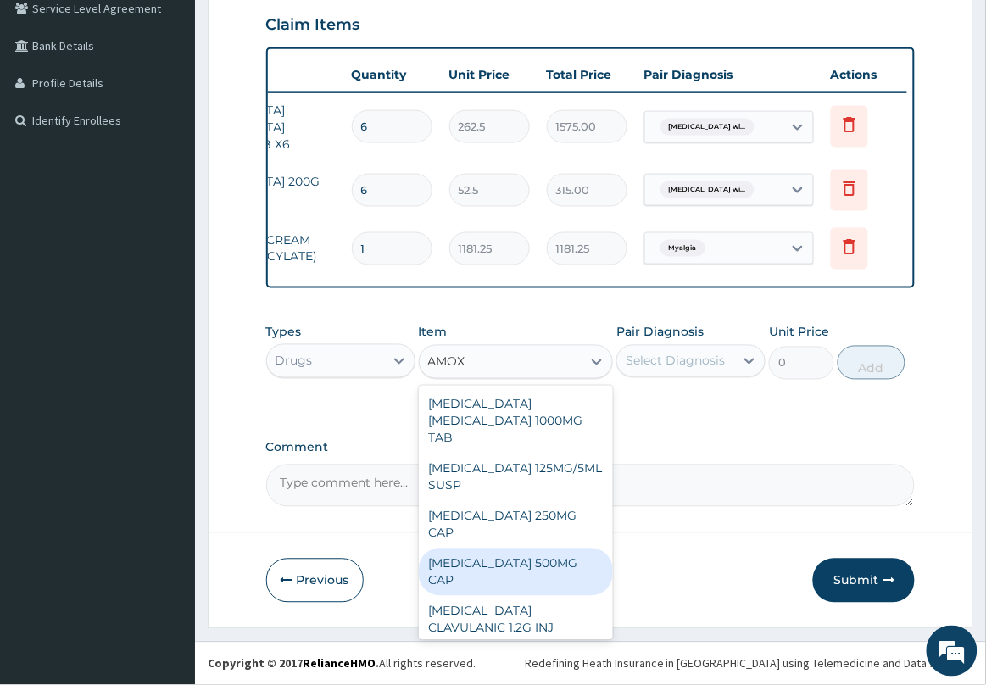
click at [540, 548] on div "[MEDICAL_DATA] 500MG CAP" at bounding box center [516, 571] width 195 height 47
type input "35"
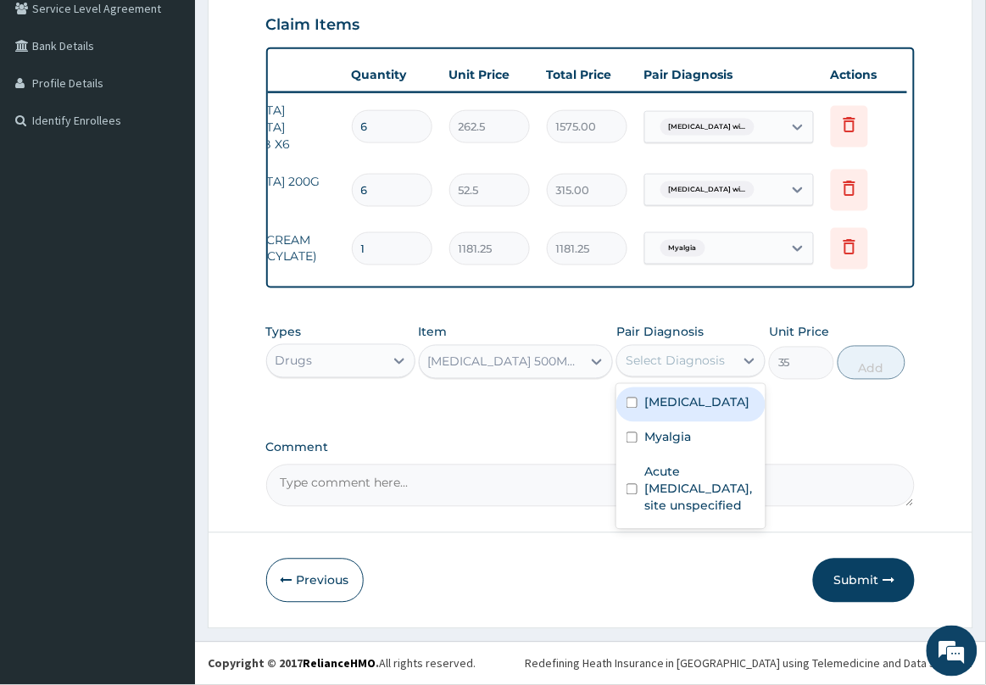
drag, startPoint x: 715, startPoint y: 364, endPoint x: 713, endPoint y: 383, distance: 18.7
click at [715, 366] on div "Select Diagnosis" at bounding box center [675, 361] width 99 height 17
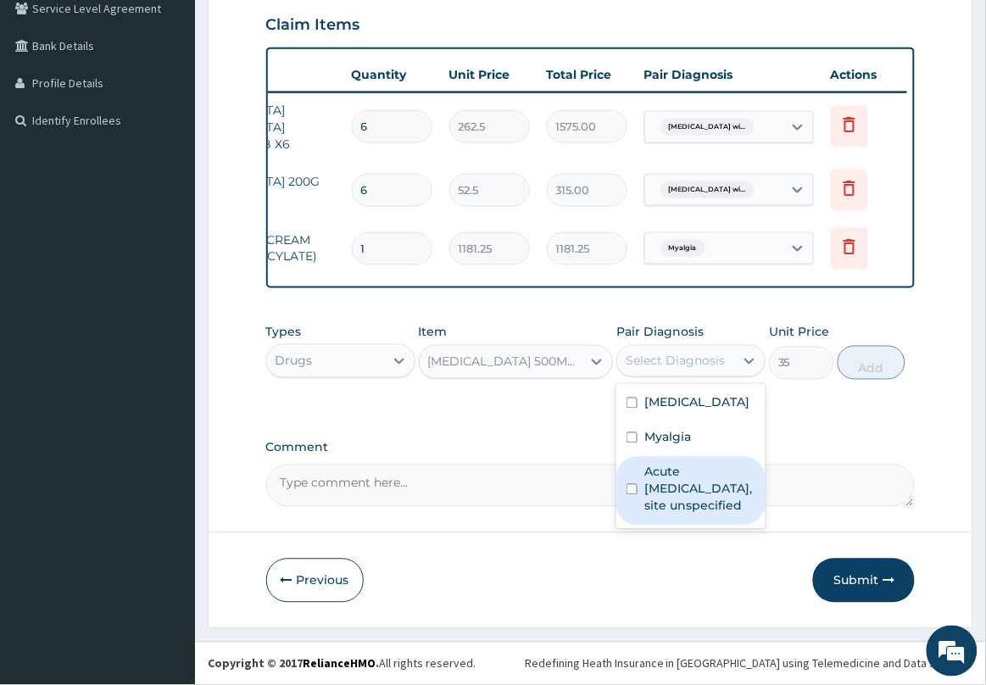
click at [670, 515] on label "Acute [MEDICAL_DATA], site unspecified" at bounding box center [699, 489] width 111 height 51
checkbox input "true"
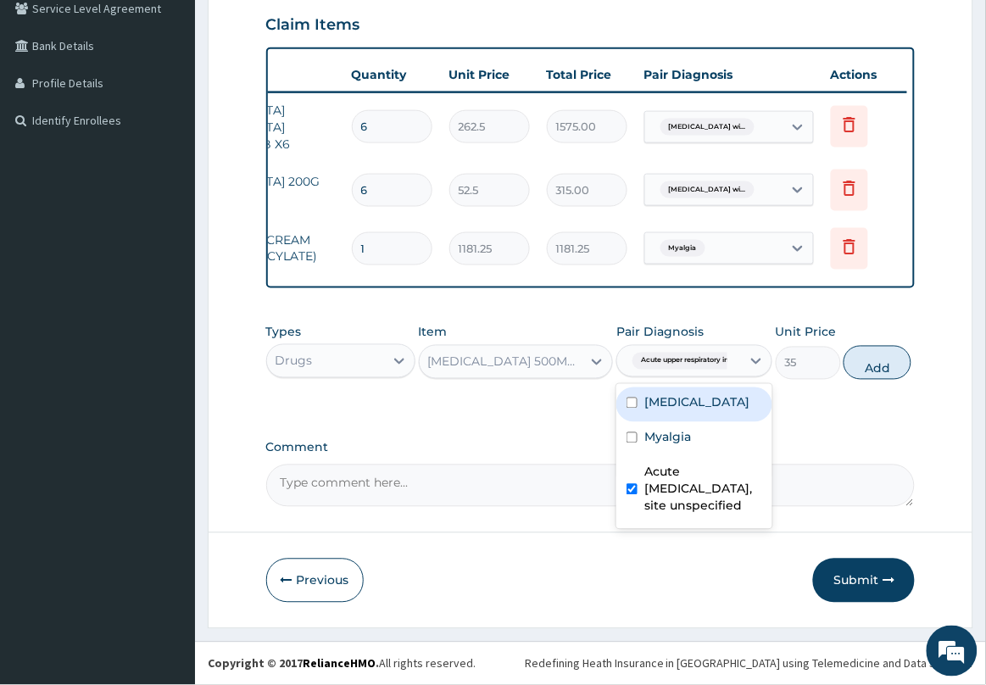
drag, startPoint x: 874, startPoint y: 369, endPoint x: 859, endPoint y: 346, distance: 27.5
click at [874, 367] on button "Add" at bounding box center [877, 363] width 68 height 34
type input "0"
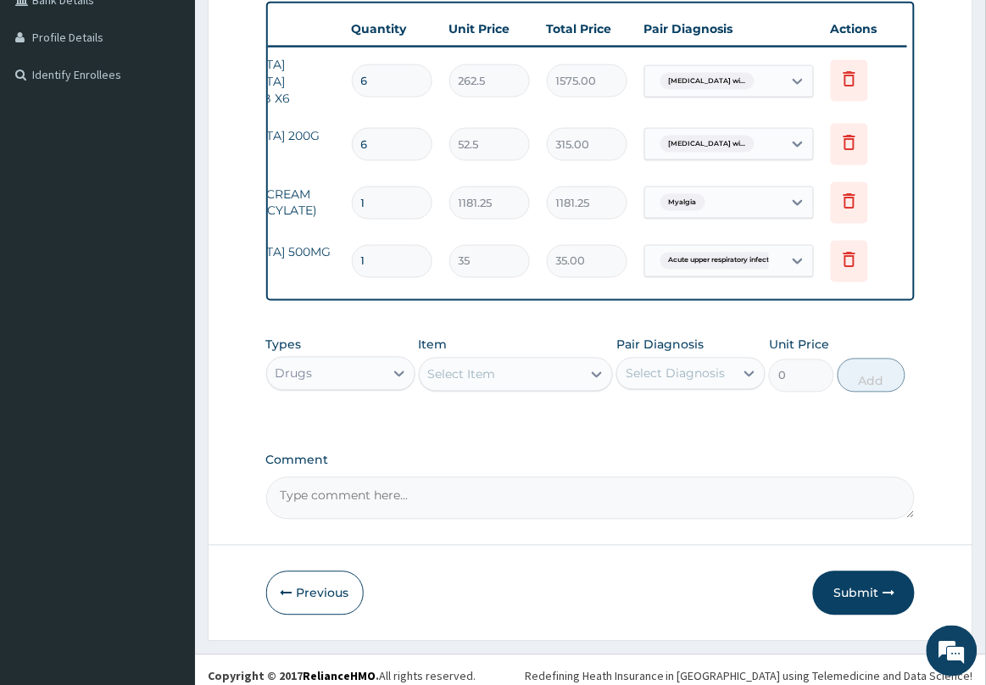
type input "15"
type input "525.00"
type input "15"
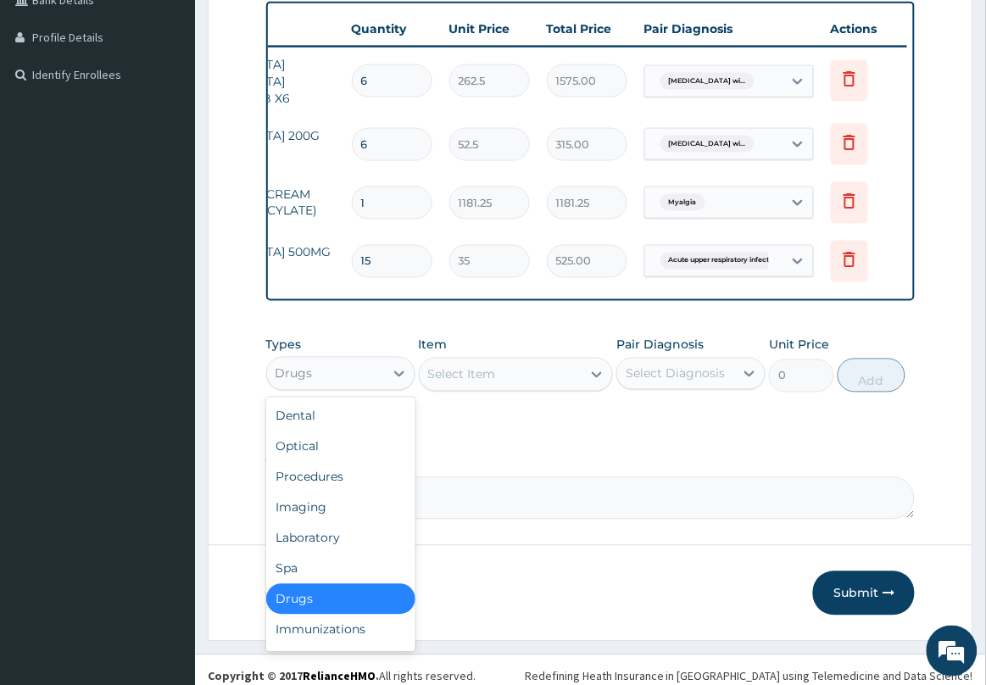
drag, startPoint x: 391, startPoint y: 415, endPoint x: 384, endPoint y: 451, distance: 36.2
click at [391, 382] on icon at bounding box center [399, 373] width 17 height 17
click at [344, 492] on div "Procedures" at bounding box center [340, 477] width 149 height 31
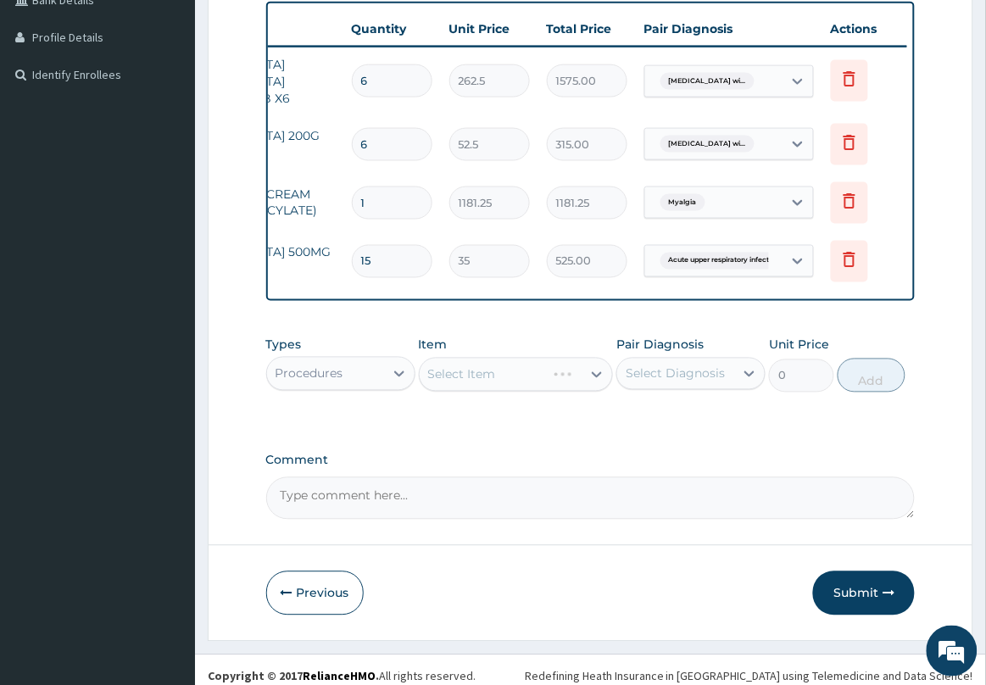
click at [543, 392] on div "Select Item" at bounding box center [516, 375] width 195 height 34
click at [545, 392] on div "Select Item" at bounding box center [516, 375] width 195 height 34
click at [524, 392] on div "Select Item" at bounding box center [516, 375] width 195 height 34
click at [581, 392] on div "Select Item" at bounding box center [516, 375] width 195 height 34
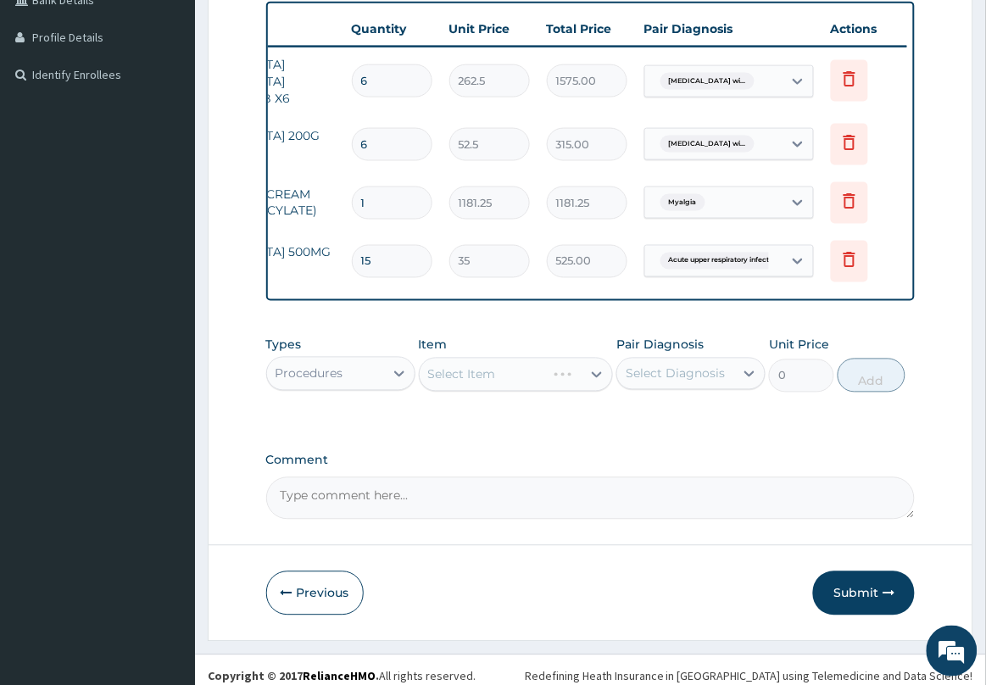
click at [581, 392] on div "Select Item" at bounding box center [516, 375] width 195 height 34
click at [543, 392] on div "Select Item" at bounding box center [516, 375] width 195 height 34
click at [519, 392] on div "Select Item" at bounding box center [516, 375] width 195 height 34
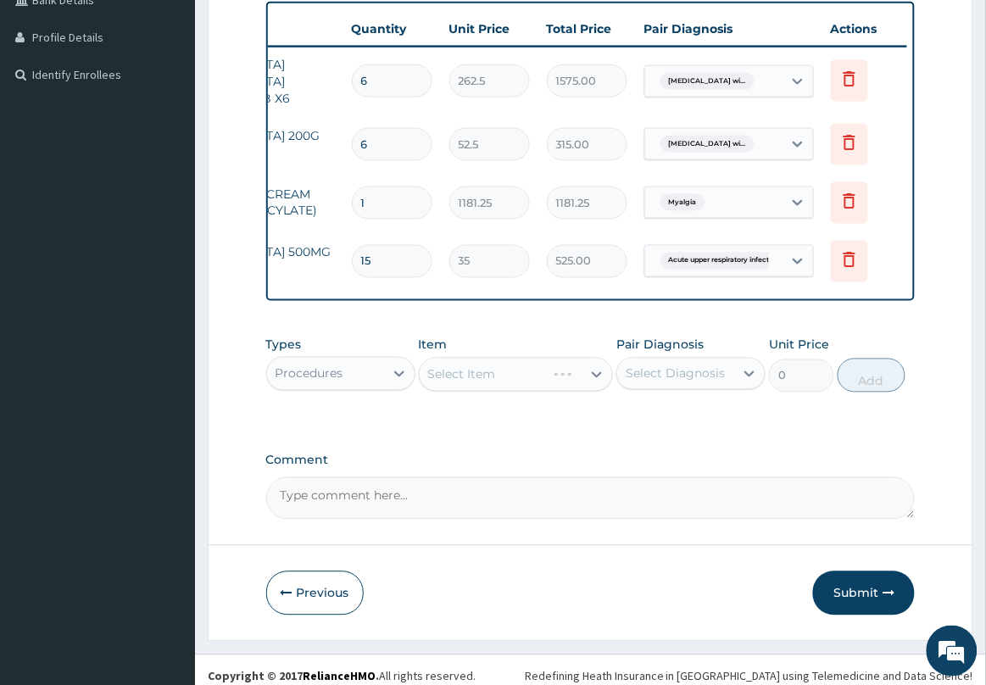
click at [463, 486] on div "PA Code / Prescription Code Enter Code(Secondary Care Only) Encounter Date [DAT…" at bounding box center [590, 118] width 649 height 804
click at [485, 426] on div "Types Procedures Item Select Item Pair Diagnosis Select Diagnosis Unit Price 0 …" at bounding box center [590, 377] width 649 height 98
click at [520, 388] on div "Select Item" at bounding box center [501, 374] width 163 height 27
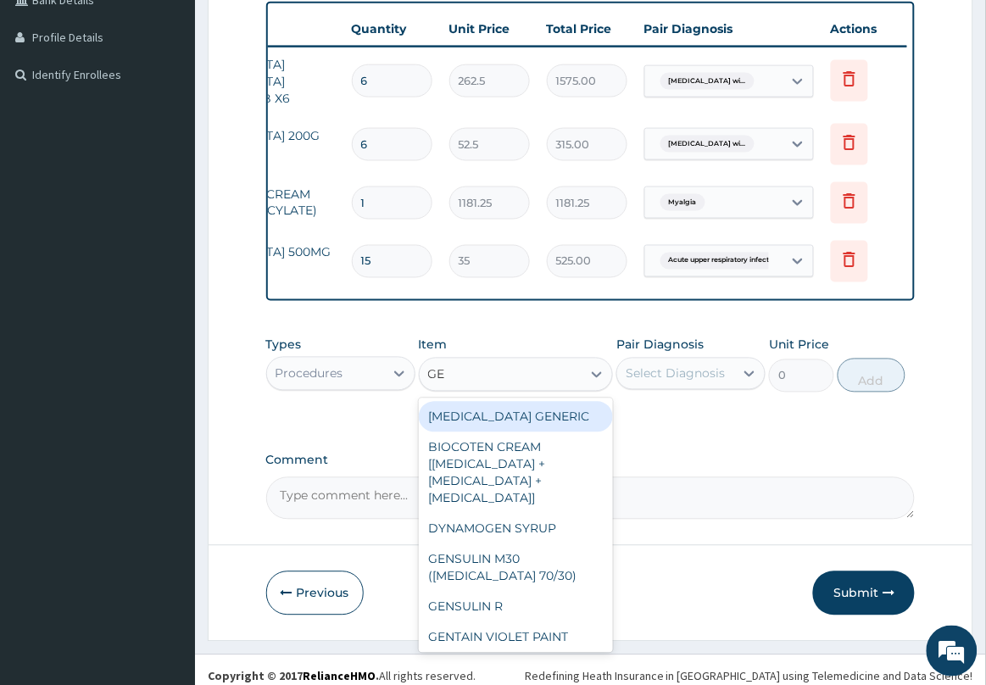
type input "G"
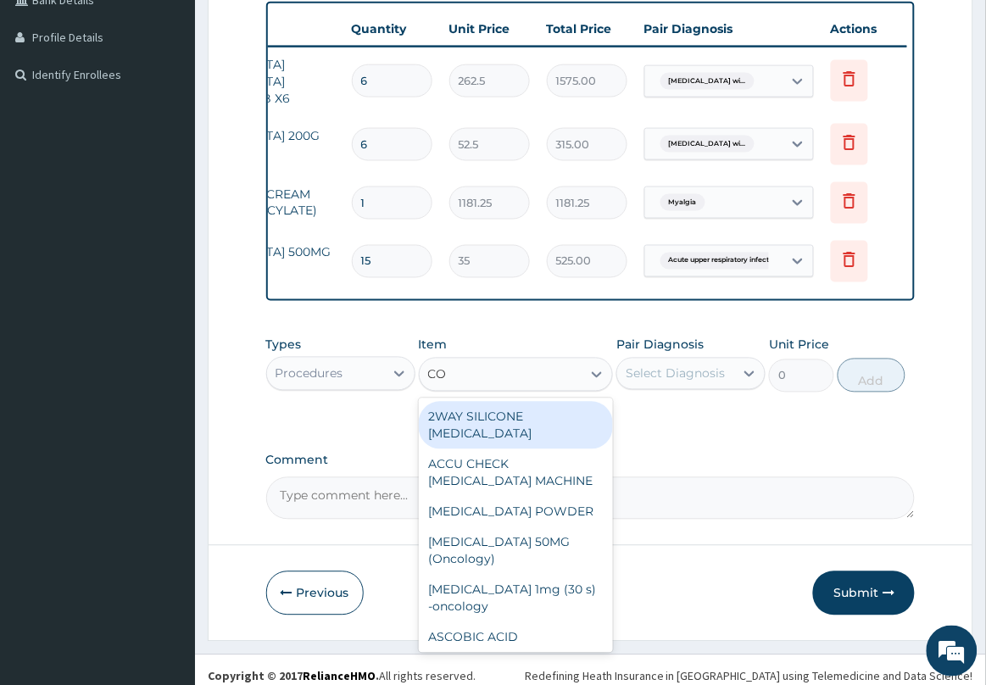
type input "C"
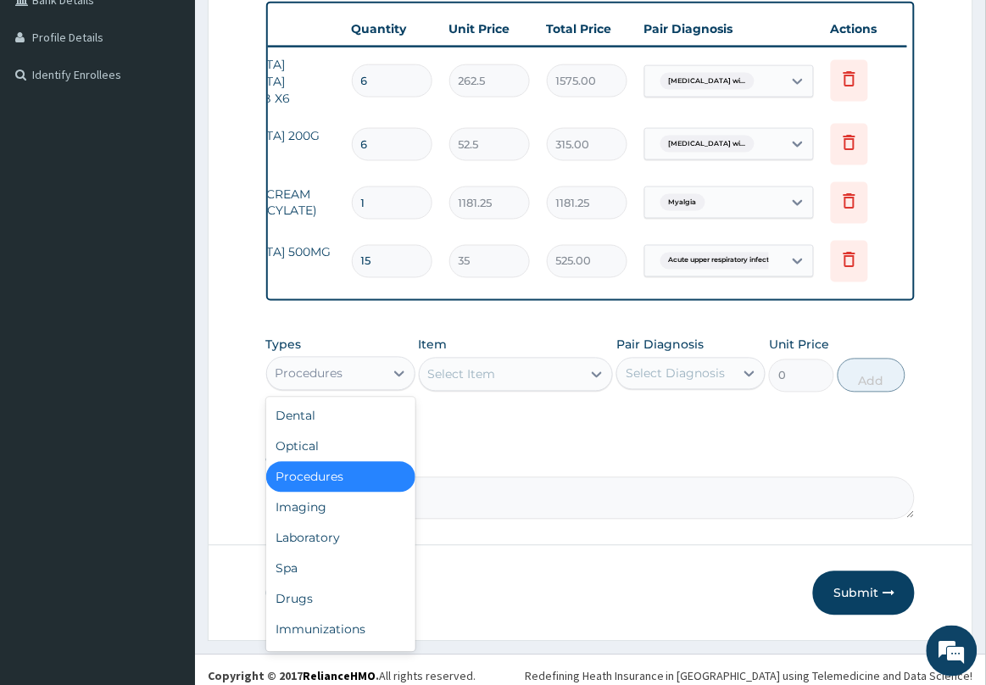
click at [364, 387] on div "Procedures" at bounding box center [325, 373] width 117 height 27
click at [348, 492] on div "Procedures" at bounding box center [340, 477] width 149 height 31
